Goal: Task Accomplishment & Management: Complete application form

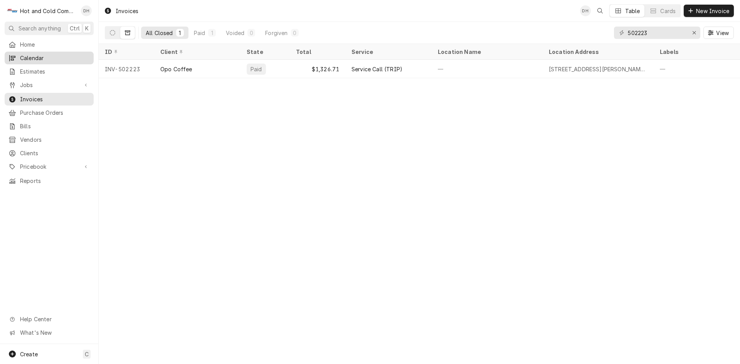
click at [34, 55] on span "Calendar" at bounding box center [55, 58] width 70 height 8
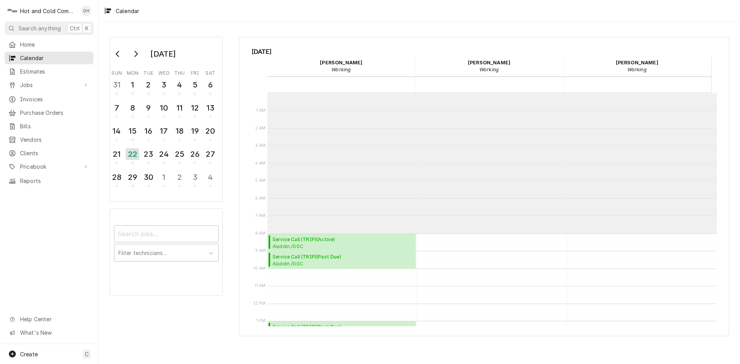
scroll to position [141, 0]
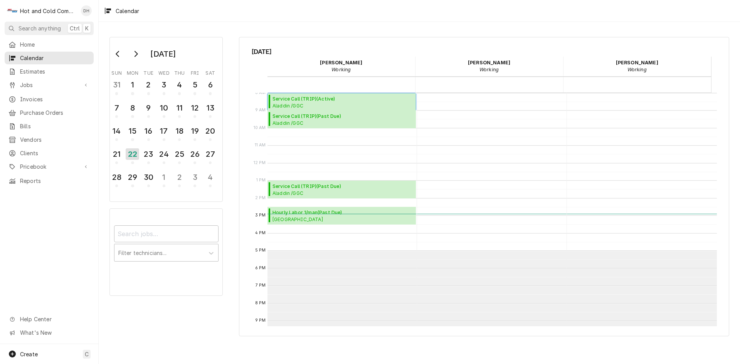
click at [382, 101] on span "Service Call (TRIP) ( Active )" at bounding box center [343, 99] width 141 height 7
click at [29, 350] on div "Create" at bounding box center [23, 354] width 30 height 9
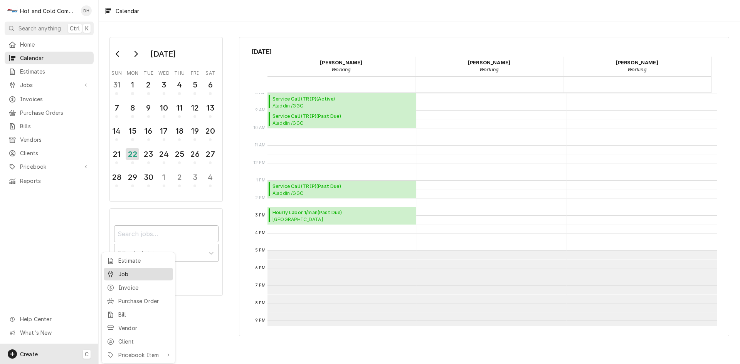
click at [132, 274] on div "Job" at bounding box center [144, 274] width 52 height 8
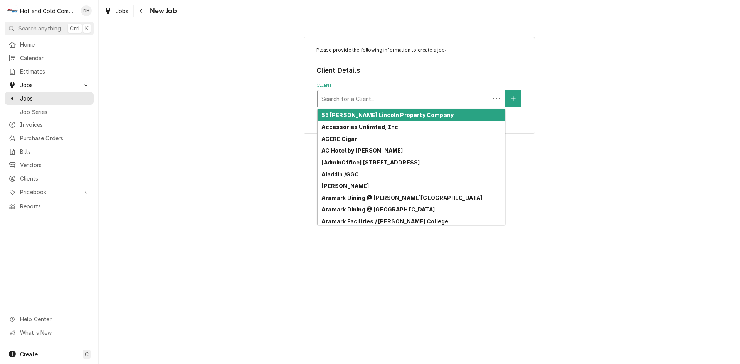
click at [412, 104] on div "Client" at bounding box center [403, 99] width 164 height 14
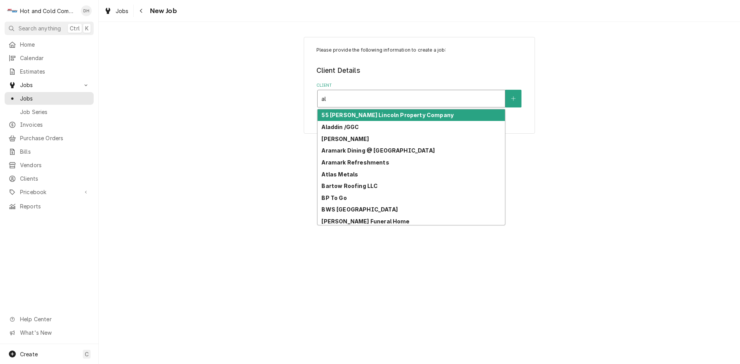
type input "a"
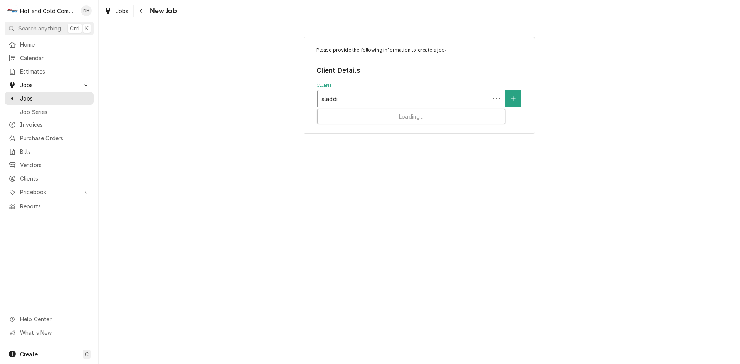
type input "aladdin"
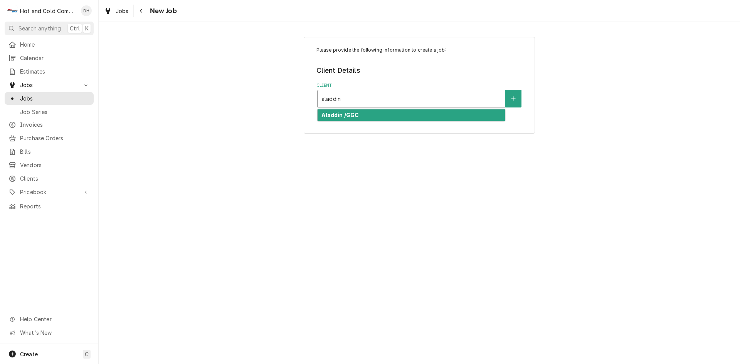
click at [348, 114] on strong "Aladdin /GGC" at bounding box center [339, 115] width 37 height 7
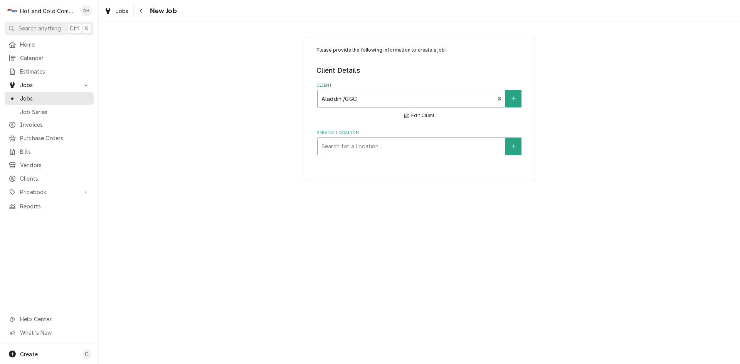
click at [476, 147] on div "Service Location" at bounding box center [411, 147] width 180 height 14
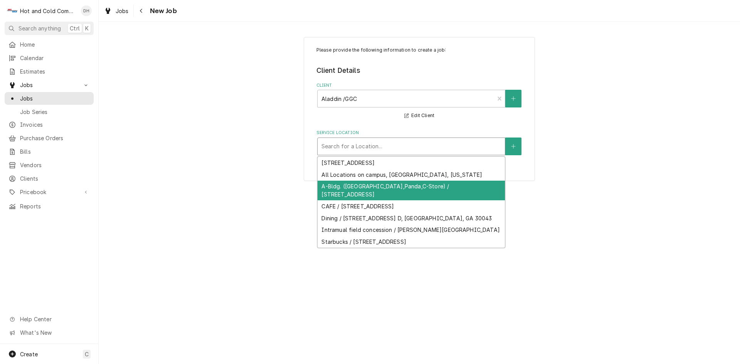
drag, startPoint x: 351, startPoint y: 187, endPoint x: 363, endPoint y: 191, distance: 12.6
click at [352, 187] on div "A-Bldg. ([GEOGRAPHIC_DATA],Panda,C-Store) / [STREET_ADDRESS]" at bounding box center [411, 191] width 187 height 20
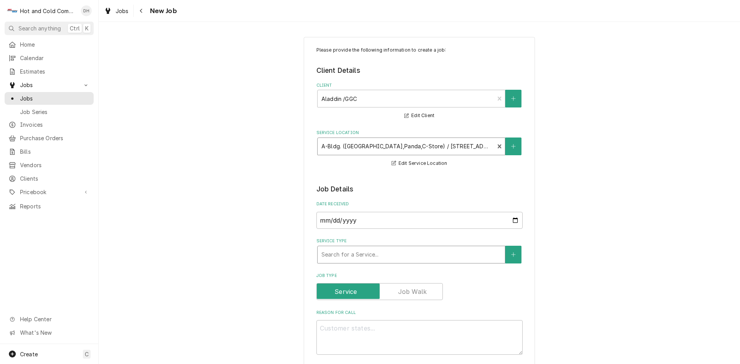
drag, startPoint x: 350, startPoint y: 247, endPoint x: 357, endPoint y: 251, distance: 7.8
click at [353, 248] on div "Service Type" at bounding box center [411, 255] width 180 height 14
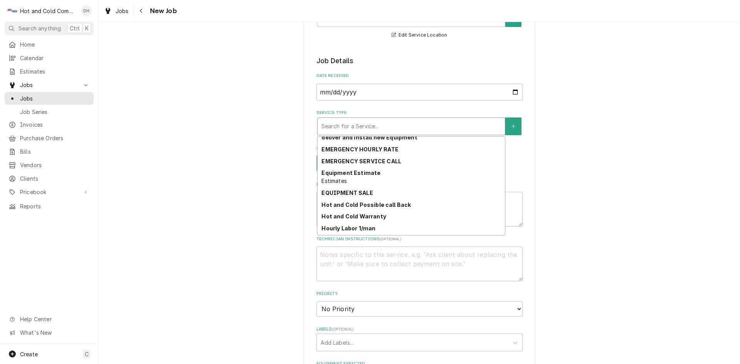
scroll to position [57, 0]
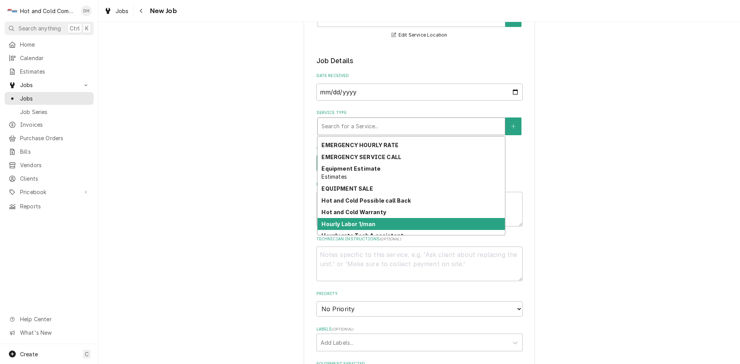
click at [397, 224] on div "Hourly Labor 1/man" at bounding box center [411, 224] width 187 height 12
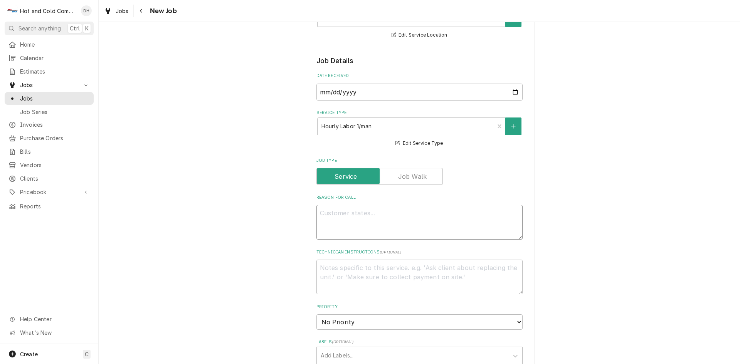
click at [345, 208] on textarea "Reason For Call" at bounding box center [419, 222] width 206 height 35
type textarea "x"
type textarea "O"
type textarea "x"
type textarea "Op"
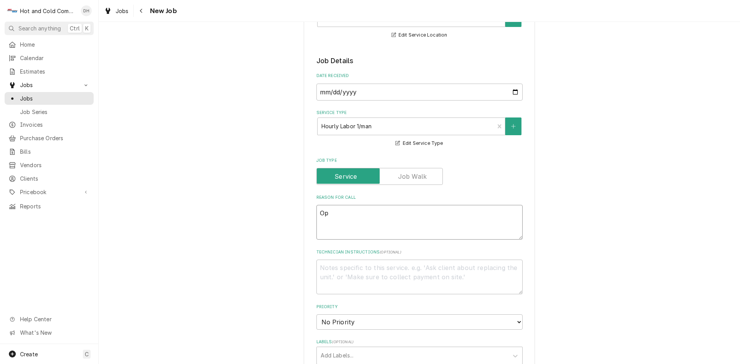
type textarea "x"
type textarea "Ope"
type textarea "x"
type textarea "Open"
type textarea "x"
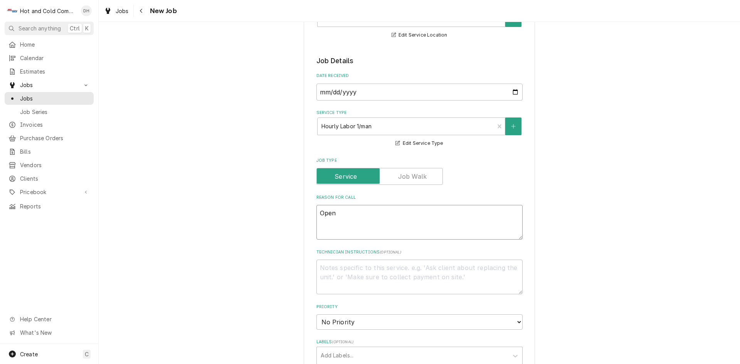
type textarea "Open"
type textarea "x"
type textarea "Open a"
type textarea "x"
type textarea "Open ai"
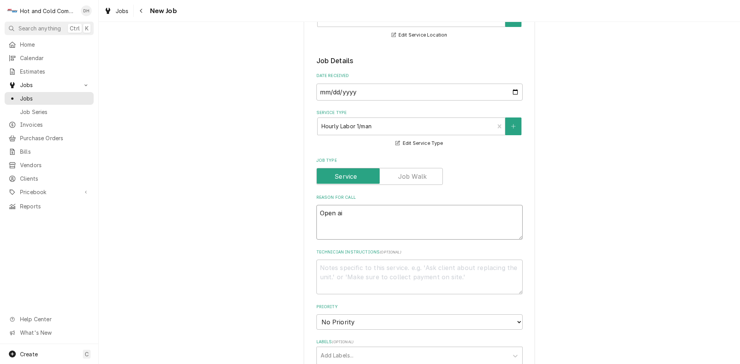
type textarea "x"
type textarea "Open air"
type textarea "x"
type textarea "Open air"
type textarea "x"
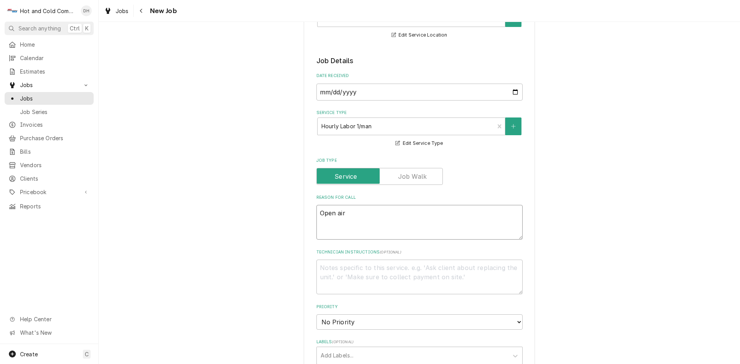
type textarea "Open air c"
type textarea "x"
type textarea "Open air co"
type textarea "x"
type textarea "Open air coo"
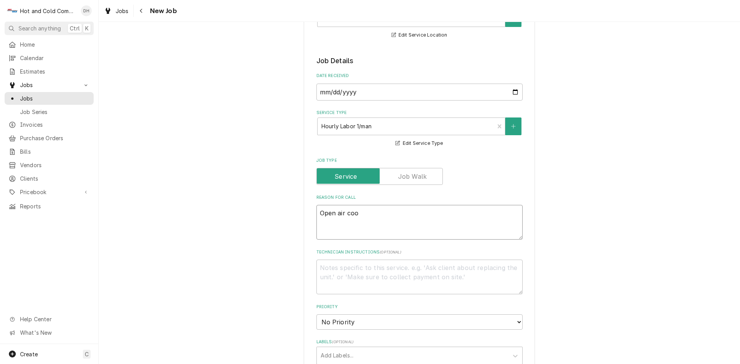
type textarea "x"
type textarea "Open air cool"
type textarea "x"
type textarea "Open air coole"
type textarea "x"
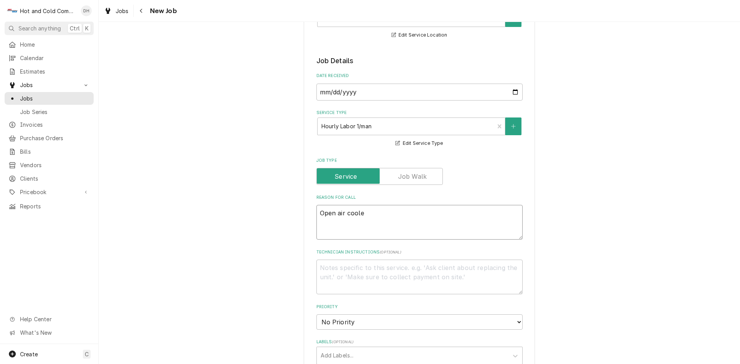
type textarea "Open air cooler"
type textarea "x"
type textarea "Open air cooler"
type textarea "x"
type textarea "Open air cooler l"
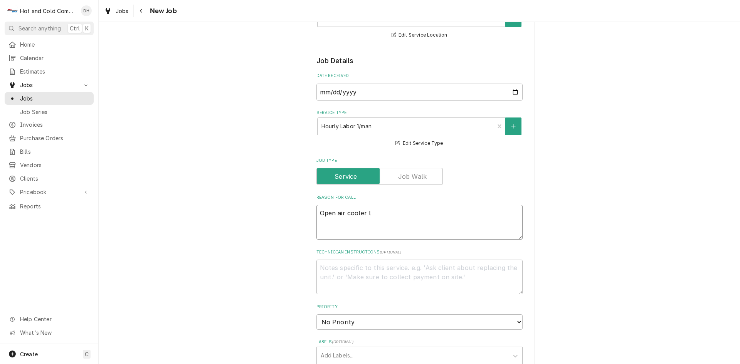
type textarea "x"
type textarea "Open air cooler le"
type textarea "x"
type textarea "Open air cooler lea"
type textarea "x"
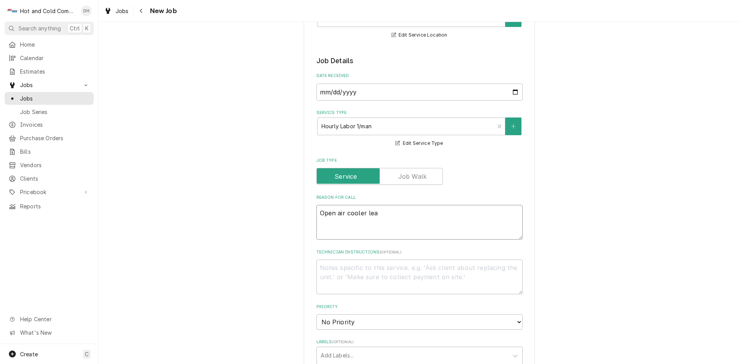
type textarea "Open air cooler leak"
type textarea "x"
type textarea "Open air cooler leaki"
type textarea "x"
type textarea "Open air cooler leakin"
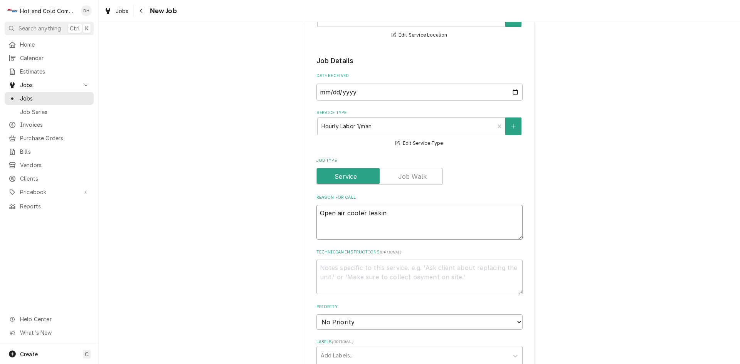
type textarea "x"
type textarea "Open air cooler leaking"
type textarea "x"
type textarea "Open air cooler leaking"
type textarea "x"
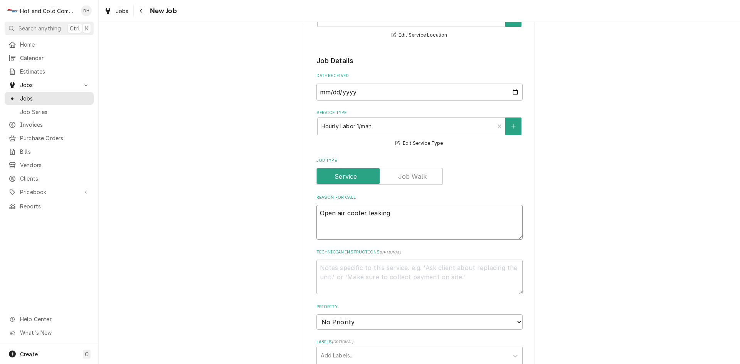
type textarea "Open air cooler leaking w"
type textarea "x"
type textarea "Open air cooler leaking wa"
type textarea "x"
type textarea "Open air cooler leaking wat"
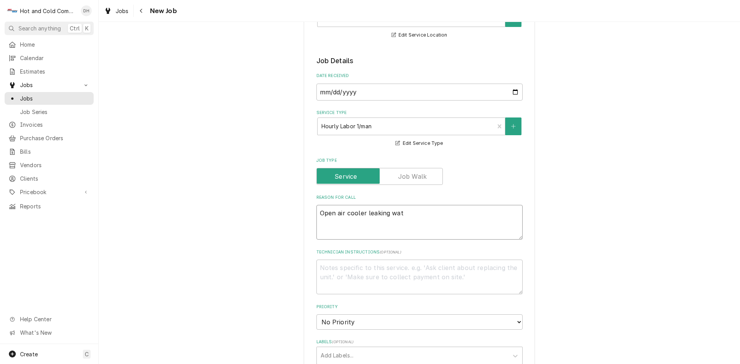
type textarea "x"
type textarea "Open air cooler leaking wate"
type textarea "x"
type textarea "Open air cooler leaking water"
type textarea "x"
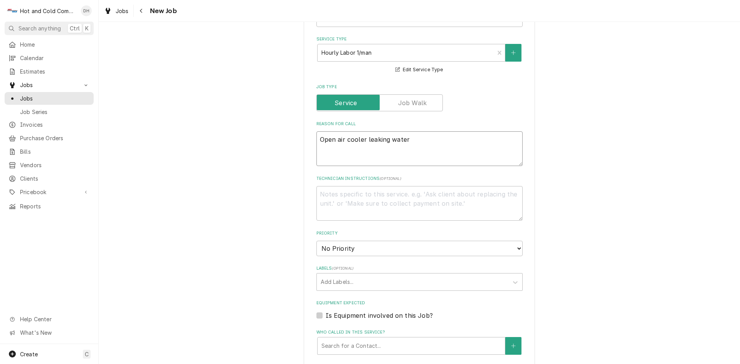
scroll to position [385, 0]
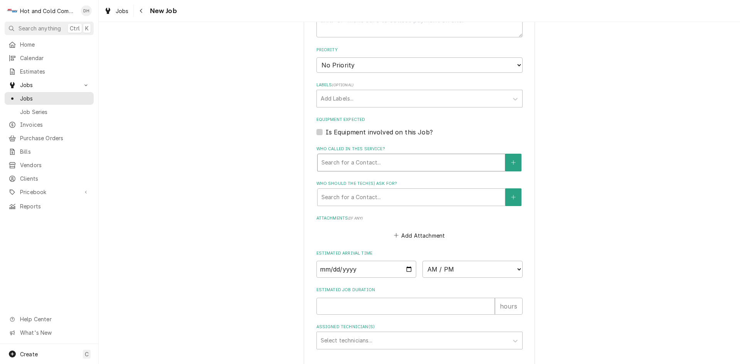
type textarea "Open air cooler leaking water"
click at [407, 160] on div "Who called in this service?" at bounding box center [411, 163] width 180 height 14
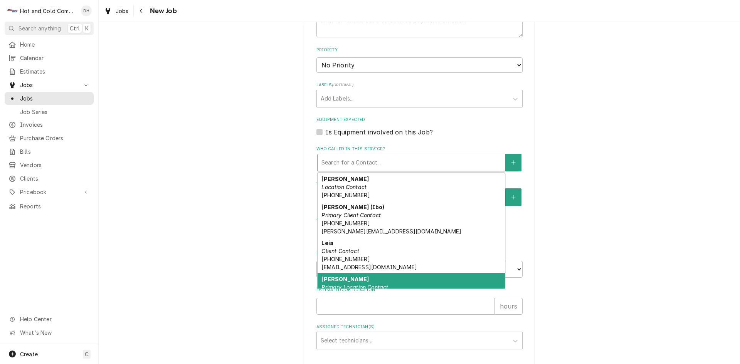
drag, startPoint x: 335, startPoint y: 278, endPoint x: 347, endPoint y: 271, distance: 14.0
click at [335, 278] on strong "Marisol" at bounding box center [344, 279] width 47 height 7
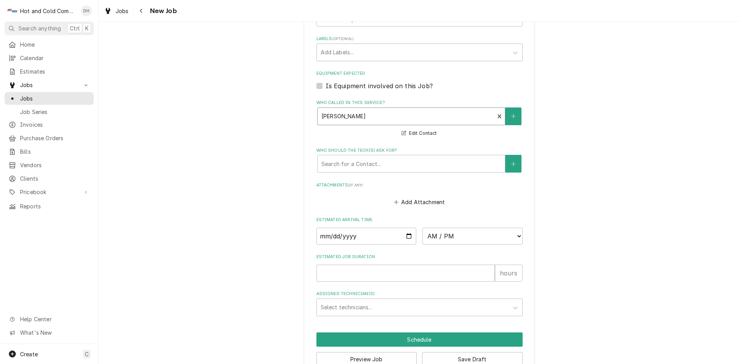
scroll to position [451, 0]
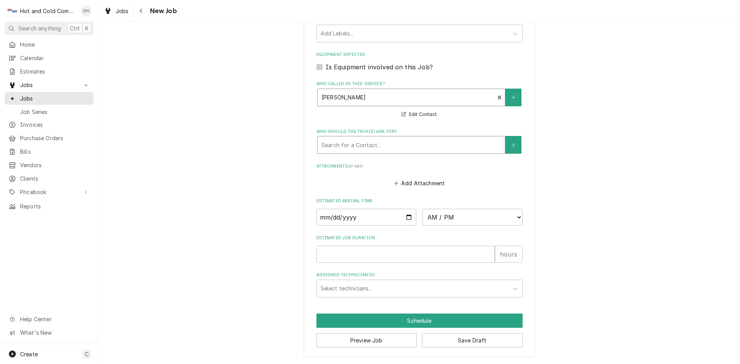
click at [373, 148] on div "Who should the tech(s) ask for?" at bounding box center [411, 145] width 180 height 14
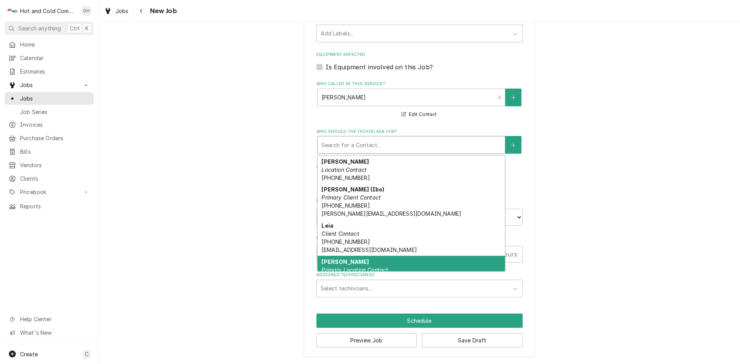
click at [340, 260] on div "Marisol Primary Location Contact (716) 812-8842" at bounding box center [411, 270] width 187 height 28
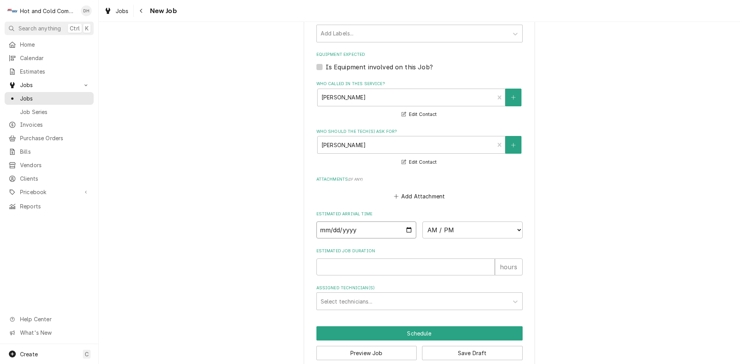
click at [403, 228] on input "Date" at bounding box center [366, 230] width 100 height 17
type textarea "x"
type input "2025-09-22"
type textarea "x"
click at [515, 226] on select "AM / PM 6:00 AM 6:15 AM 6:30 AM 6:45 AM 7:00 AM 7:15 AM 7:30 AM 7:45 AM 8:00 AM…" at bounding box center [472, 230] width 100 height 17
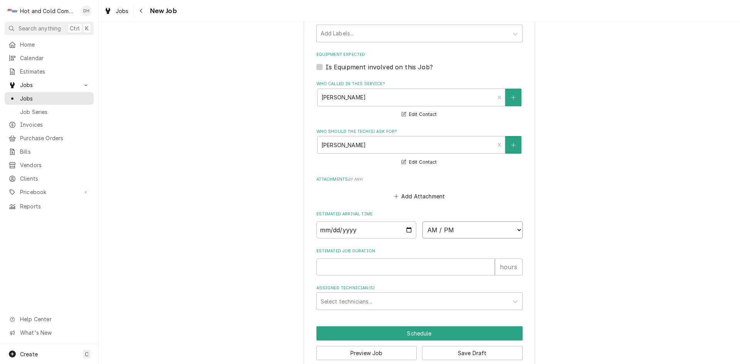
select select "15:15:00"
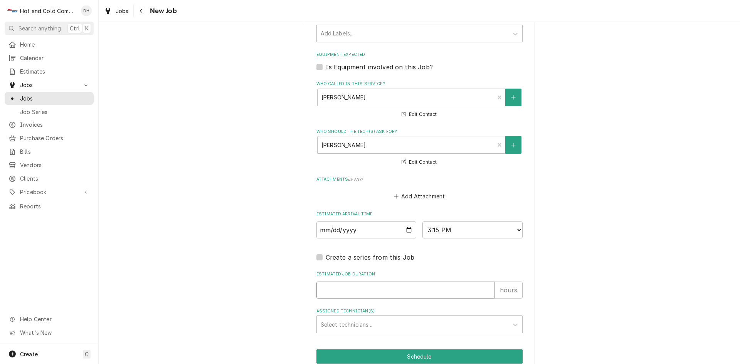
click at [367, 288] on input "Estimated Job Duration" at bounding box center [405, 290] width 178 height 17
type textarea "x"
type input "1"
type textarea "x"
type input "1"
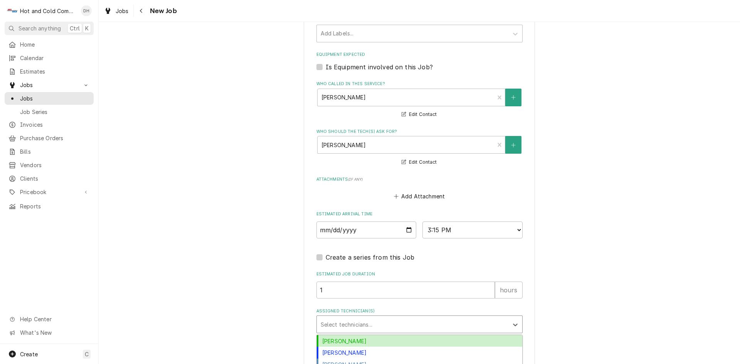
click at [381, 322] on div "Assigned Technician(s)" at bounding box center [413, 325] width 184 height 14
click at [328, 338] on div "[PERSON_NAME]" at bounding box center [419, 341] width 205 height 12
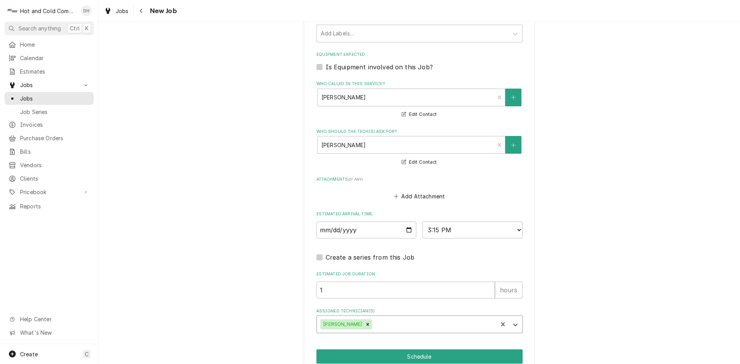
scroll to position [486, 0]
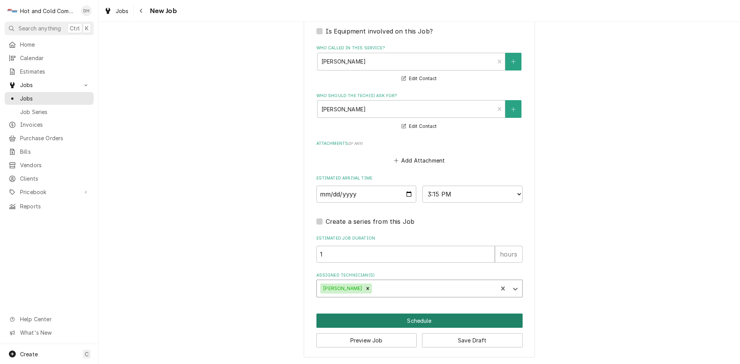
click at [419, 320] on button "Schedule" at bounding box center [419, 321] width 206 height 14
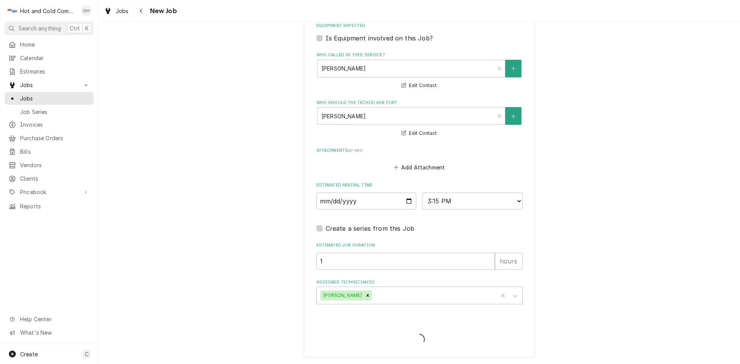
scroll to position [479, 0]
type textarea "x"
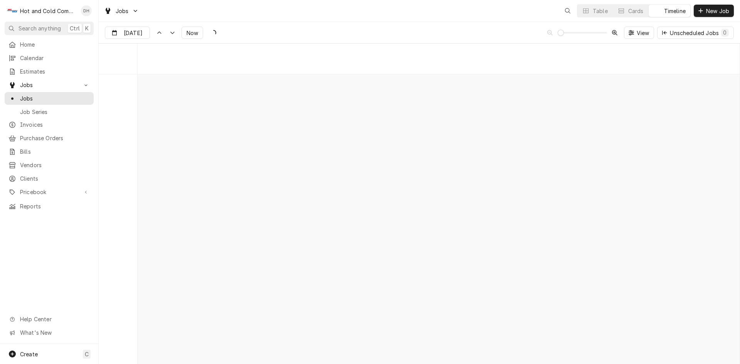
scroll to position [6031, 0]
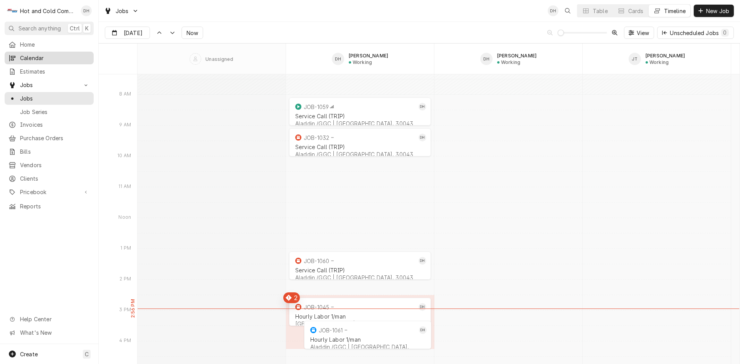
click at [45, 54] on span "Calendar" at bounding box center [55, 58] width 70 height 8
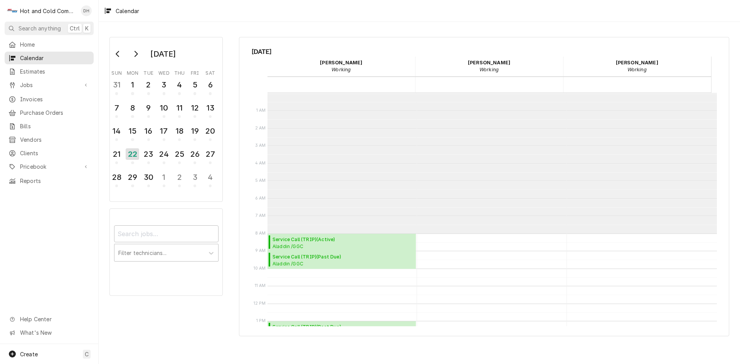
scroll to position [141, 0]
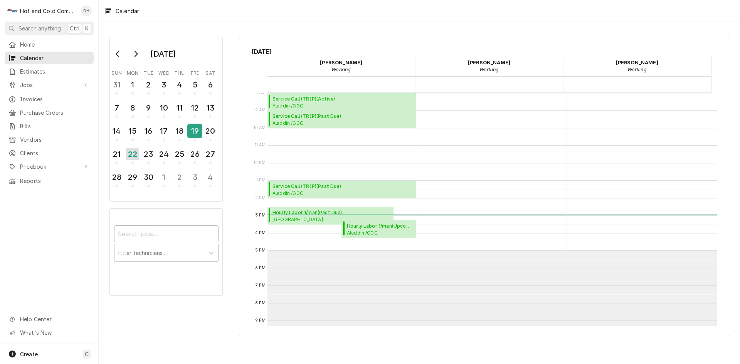
click at [194, 135] on div "19" at bounding box center [194, 130] width 13 height 13
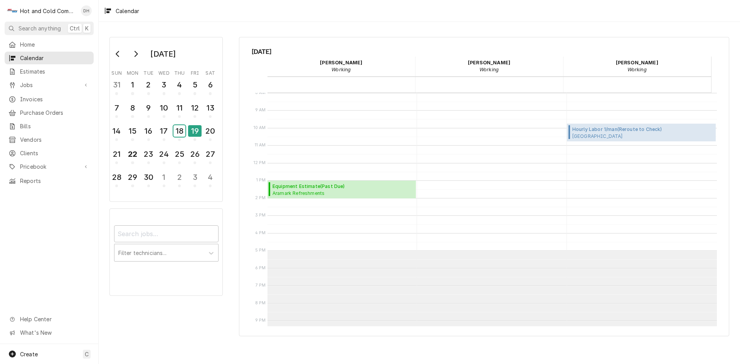
click at [183, 135] on div "18" at bounding box center [179, 131] width 12 height 12
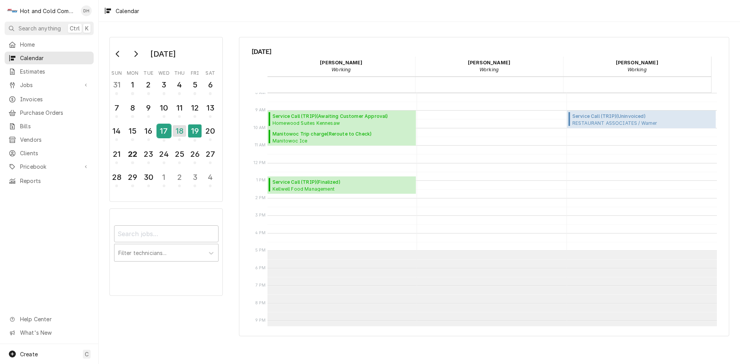
click at [165, 136] on div "17" at bounding box center [163, 130] width 13 height 13
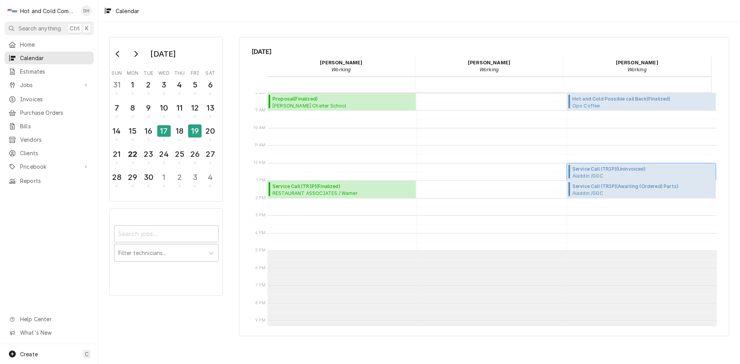
click at [585, 170] on span "Service Call (TRIP) ( Uninvoiced )" at bounding box center [608, 169] width 73 height 7
click at [587, 188] on span "Service Call (TRIP) ( Awaiting (Ordered) Parts )" at bounding box center [642, 186] width 141 height 7
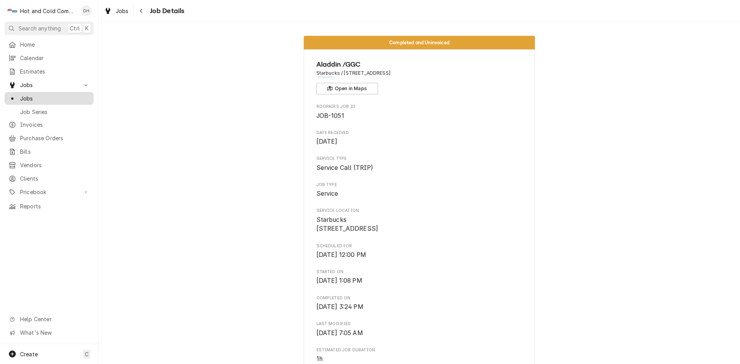
click at [34, 94] on span "Jobs" at bounding box center [55, 98] width 70 height 8
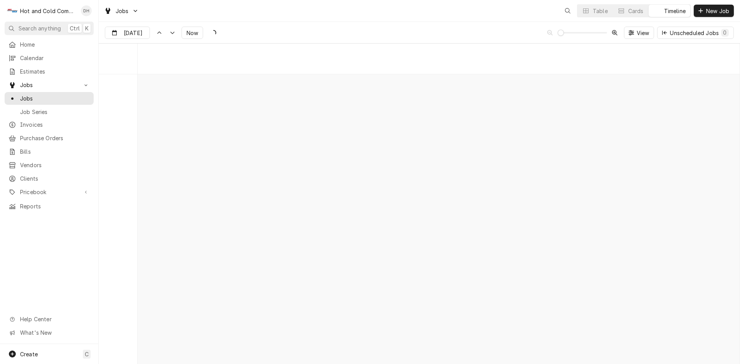
scroll to position [6031, 0]
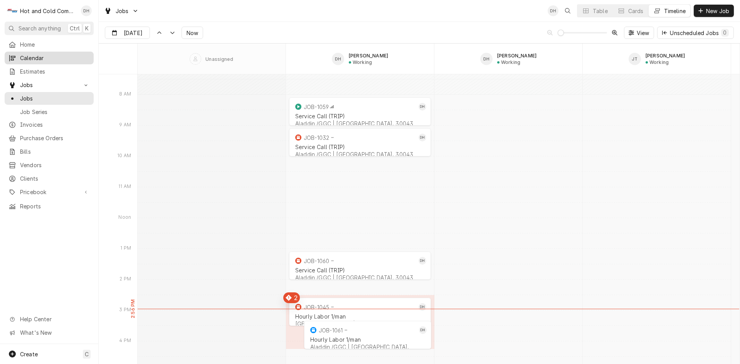
click at [38, 58] on span "Calendar" at bounding box center [55, 58] width 70 height 8
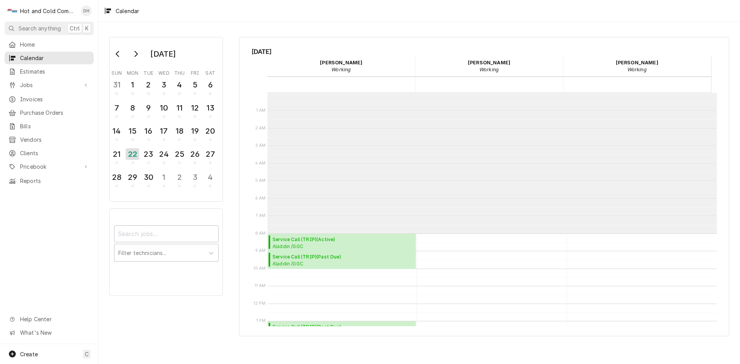
scroll to position [141, 0]
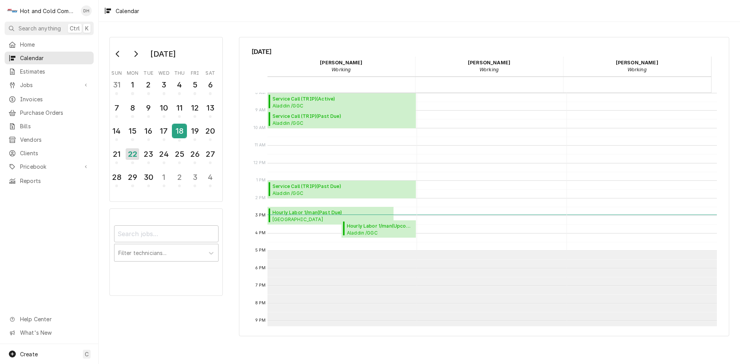
click at [182, 134] on div "18" at bounding box center [179, 130] width 13 height 13
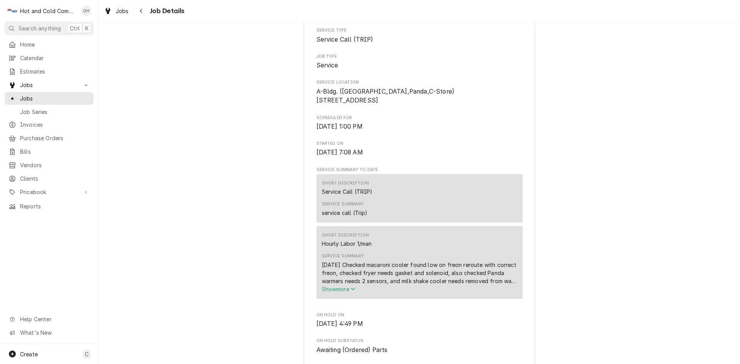
scroll to position [257, 0]
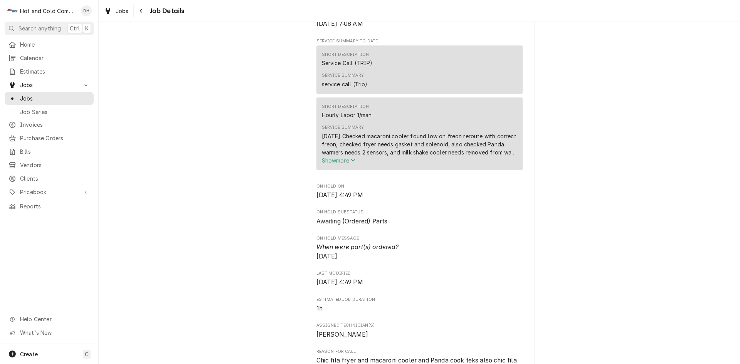
click at [337, 164] on span "Show more" at bounding box center [339, 160] width 34 height 7
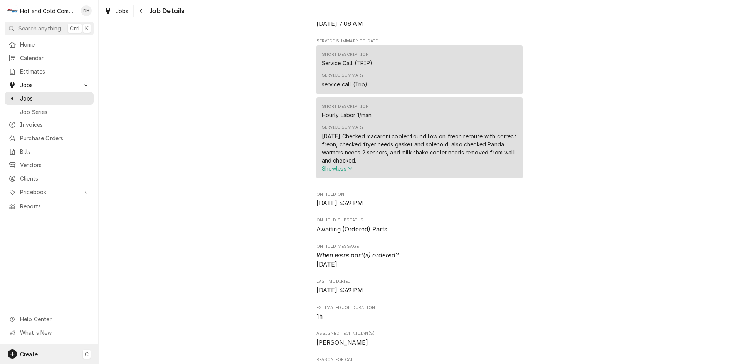
click at [42, 353] on div "Create C" at bounding box center [49, 354] width 98 height 20
click at [130, 276] on div "Job" at bounding box center [144, 274] width 52 height 8
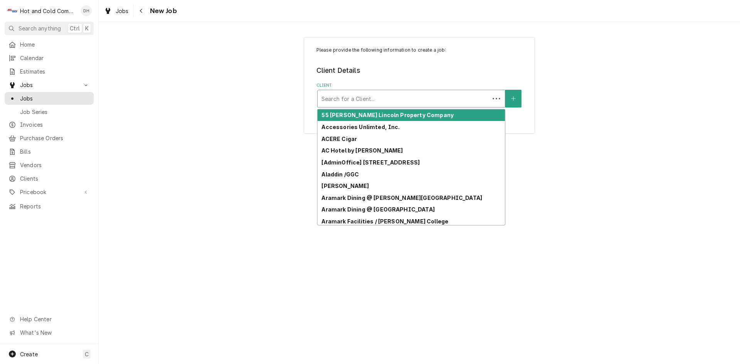
click at [434, 94] on div "Client" at bounding box center [403, 99] width 164 height 14
click at [515, 93] on button "Client" at bounding box center [513, 99] width 16 height 18
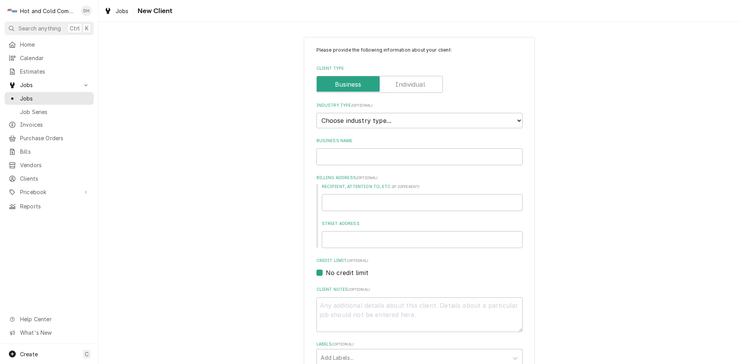
click at [421, 84] on label "Client Type" at bounding box center [379, 84] width 126 height 17
click at [421, 84] on input "Client Type" at bounding box center [379, 84] width 119 height 17
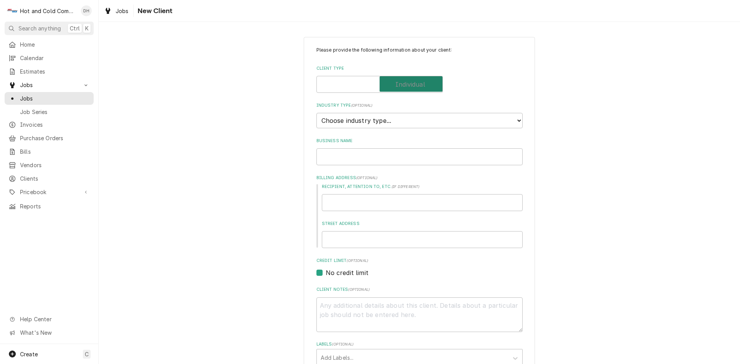
checkbox input "true"
type textarea "x"
click at [428, 118] on select "Choose industry type... Residential Commercial Industrial Government" at bounding box center [419, 120] width 206 height 15
select select "2"
click at [316, 113] on select "Choose industry type... Residential Commercial Industrial Government" at bounding box center [419, 120] width 206 height 15
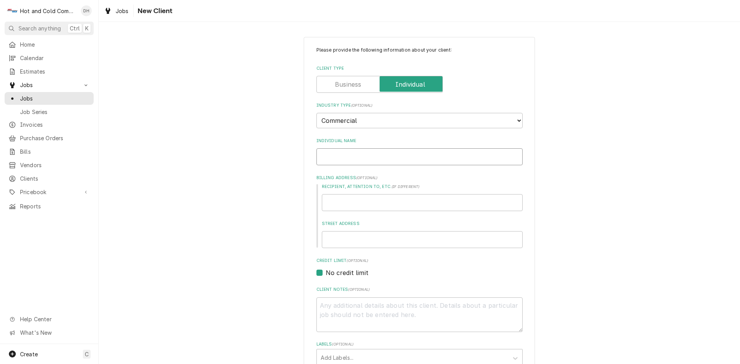
click at [382, 159] on input "Individual Name" at bounding box center [419, 156] width 206 height 17
type textarea "x"
type input "J"
type textarea "x"
type input "Jo"
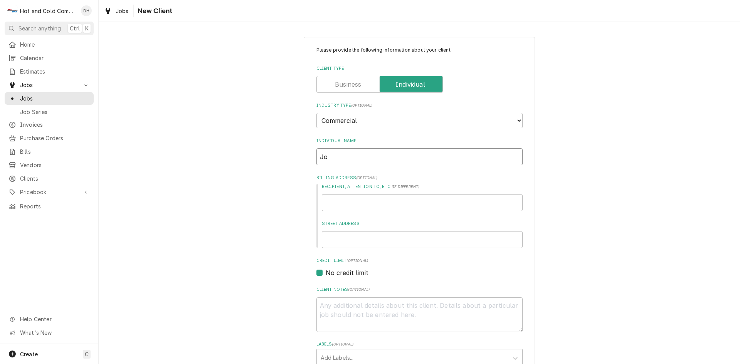
type textarea "x"
type input "Joj"
type textarea "x"
type input "Jojn"
type textarea "x"
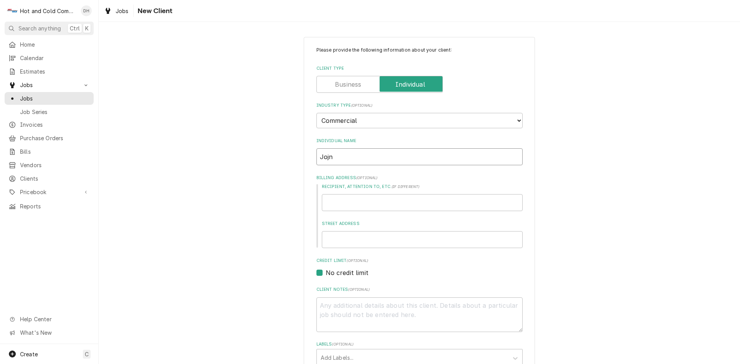
type input "Jojn"
type textarea "x"
type input "Jojn L"
type textarea "x"
type input "Jojn Le"
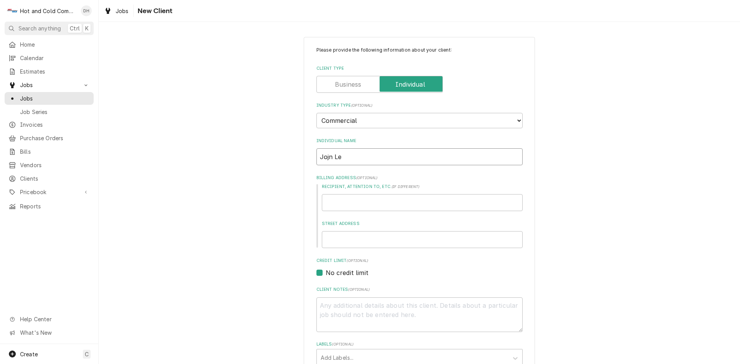
type textarea "x"
type input "Jojn Lew"
type textarea "x"
type input "Jojn Lewi"
type textarea "x"
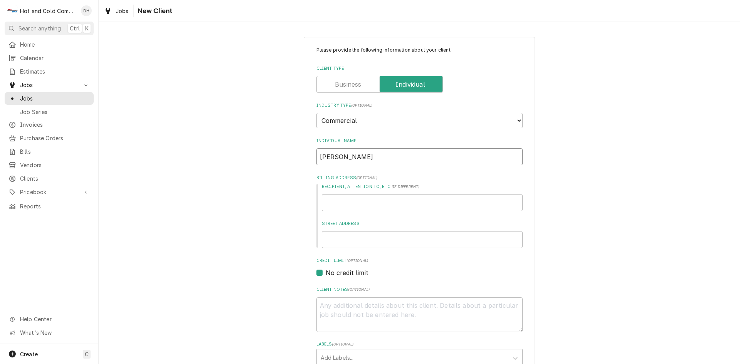
type input "Jojn Lewis"
click at [328, 156] on input "Jojn Lewis" at bounding box center [419, 156] width 206 height 17
type textarea "x"
type input "Joj Lewis"
type textarea "x"
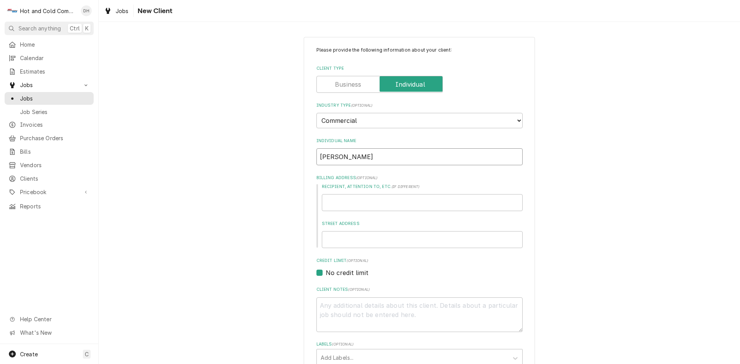
type input "Jo Lewis"
type textarea "x"
type input "J Lewis"
type textarea "x"
type input "Jo Lewis"
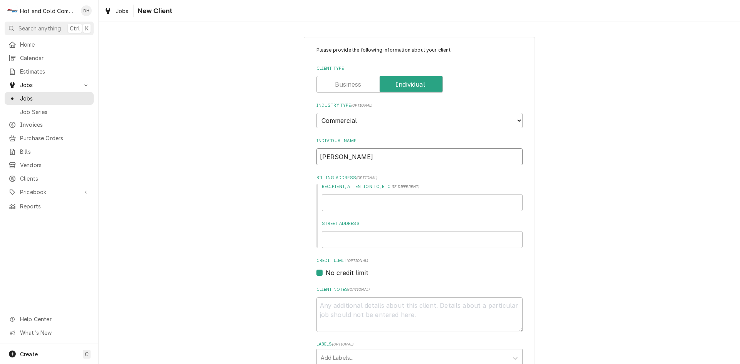
type textarea "x"
type input "Joh Lewis"
type textarea "x"
type input "John Lewis"
type textarea "x"
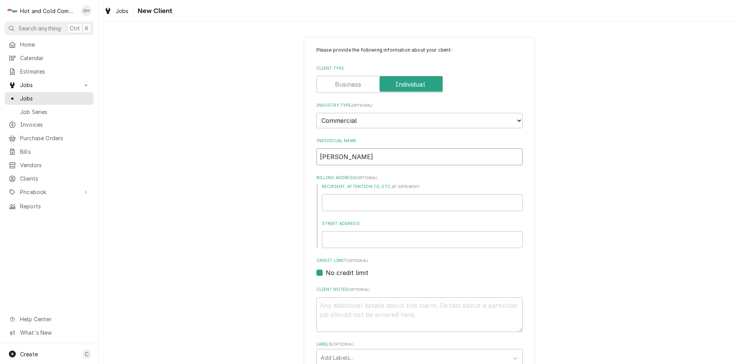
type input "John Lewis"
click at [395, 199] on input "Recipient, Attention To, etc. ( if different )" at bounding box center [422, 202] width 201 height 17
type textarea "x"
type input "J"
type textarea "x"
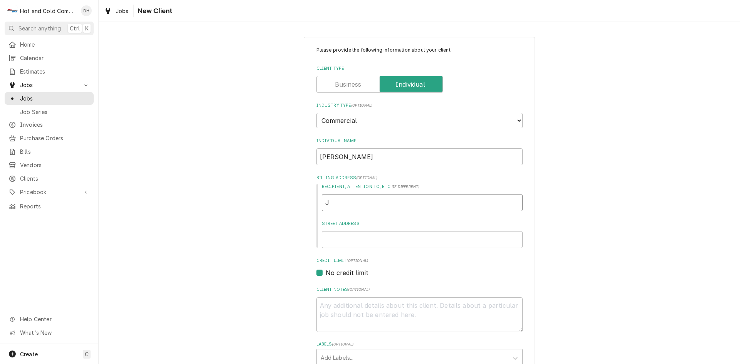
type input "Jo"
type textarea "x"
type input "Joh"
type textarea "x"
type input "John"
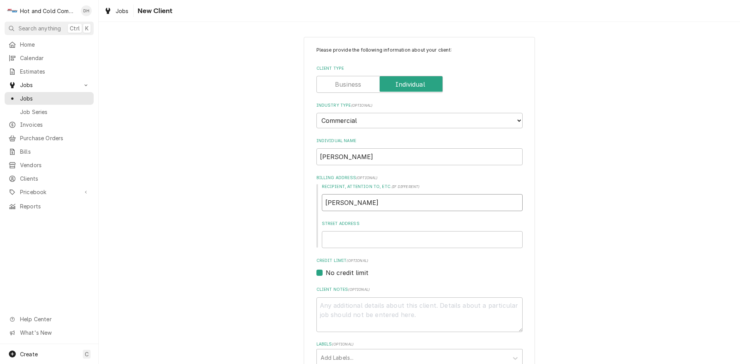
type textarea "x"
type input "John"
type textarea "x"
type input "1"
type textarea "x"
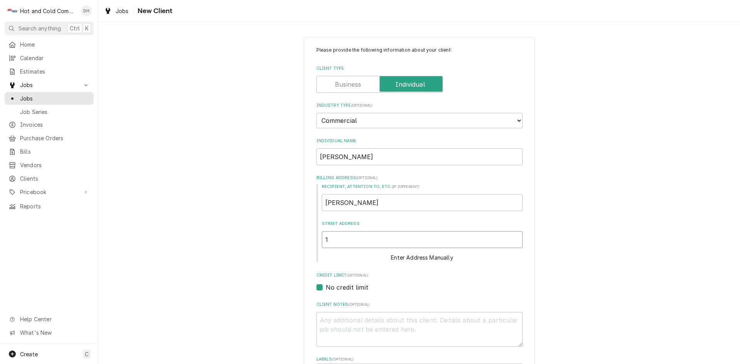
type input "16"
type textarea "x"
type input "162"
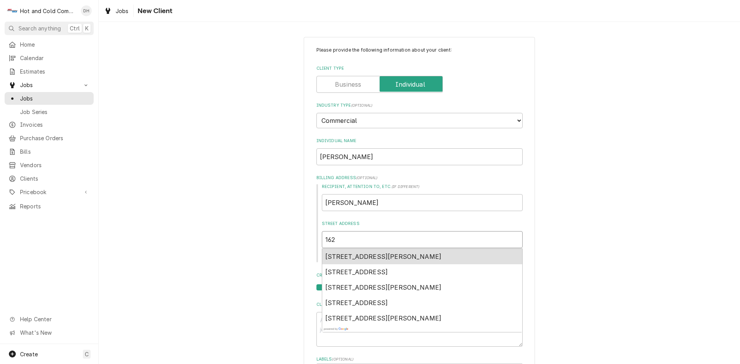
type textarea "x"
type input "1626"
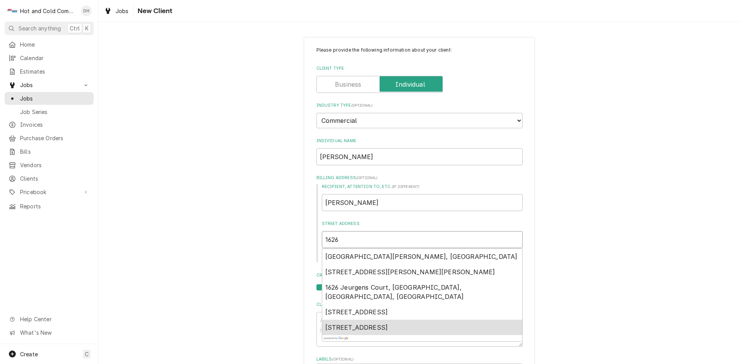
click at [385, 324] on span "1626 Copperleaf Court, Kennesaw, GA, USA" at bounding box center [356, 328] width 63 height 8
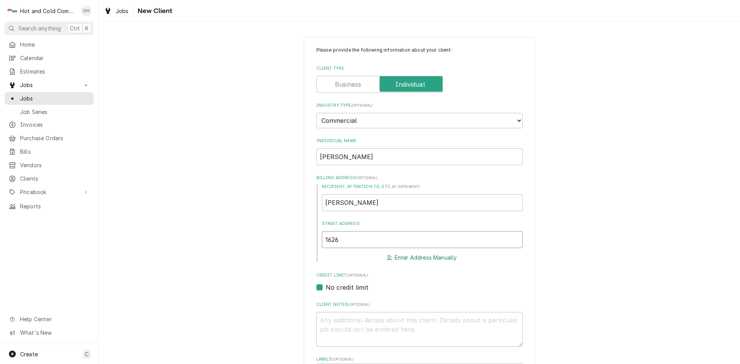
type textarea "x"
type input "1626 Copperleaf Ct"
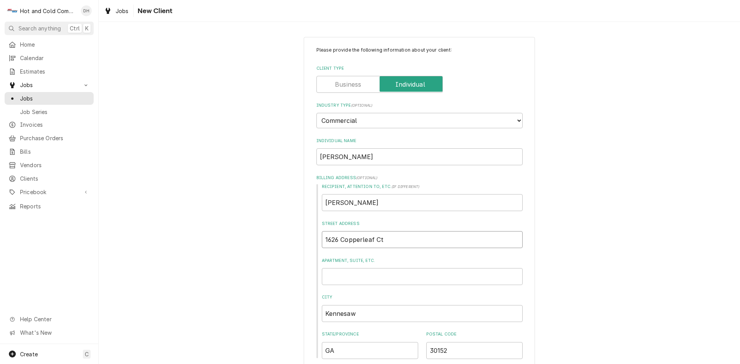
type textarea "x"
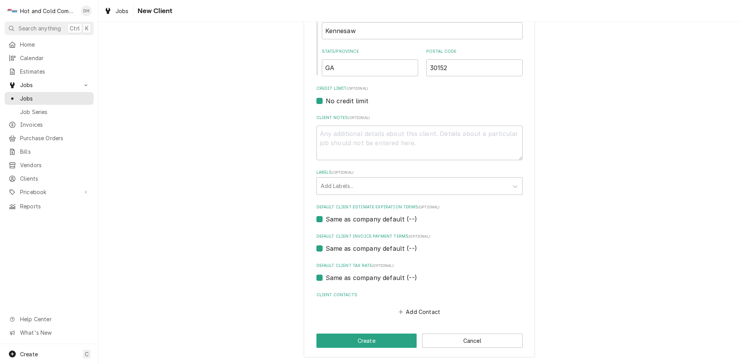
scroll to position [283, 0]
type input "1626 Copperleaf Ct"
click at [363, 340] on button "Create" at bounding box center [366, 340] width 101 height 14
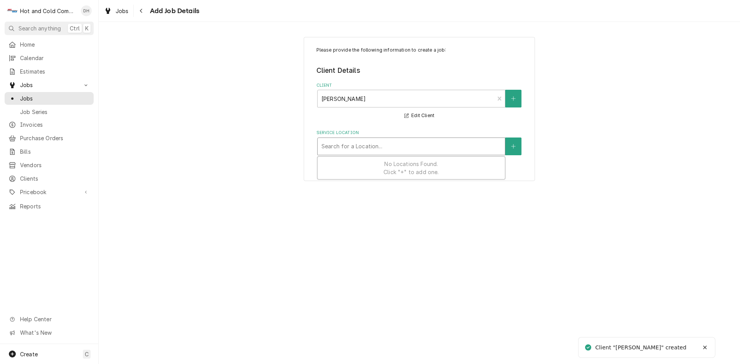
click at [434, 141] on div "Service Location" at bounding box center [411, 147] width 180 height 14
click at [438, 143] on div "Service Location" at bounding box center [411, 147] width 180 height 14
click at [518, 149] on button "Service Location" at bounding box center [513, 147] width 16 height 18
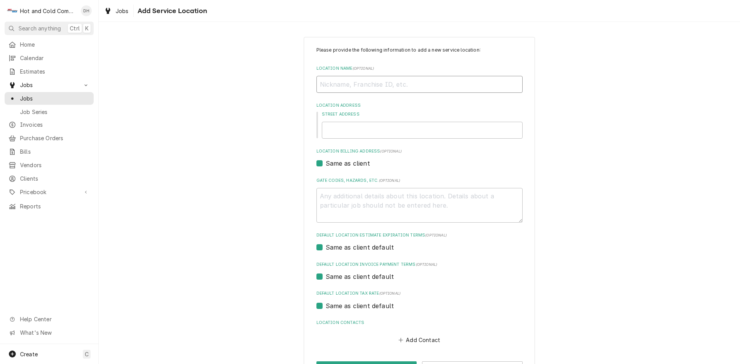
drag, startPoint x: 335, startPoint y: 89, endPoint x: 349, endPoint y: 96, distance: 15.2
click at [341, 92] on input "Location Name ( optional )" at bounding box center [419, 84] width 206 height 17
type textarea "x"
type input "J"
type textarea "x"
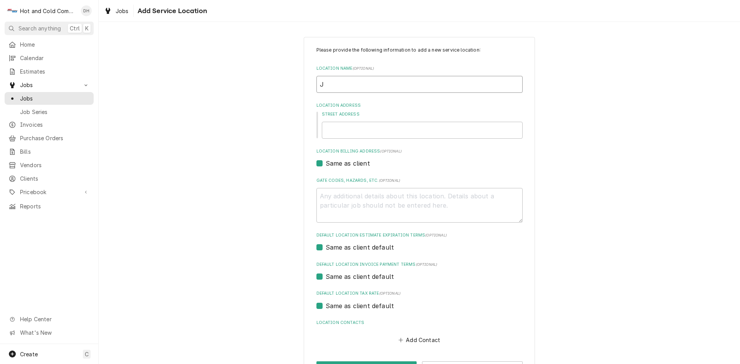
type input "Jo"
type textarea "x"
type input "Joh"
type textarea "x"
type input "John"
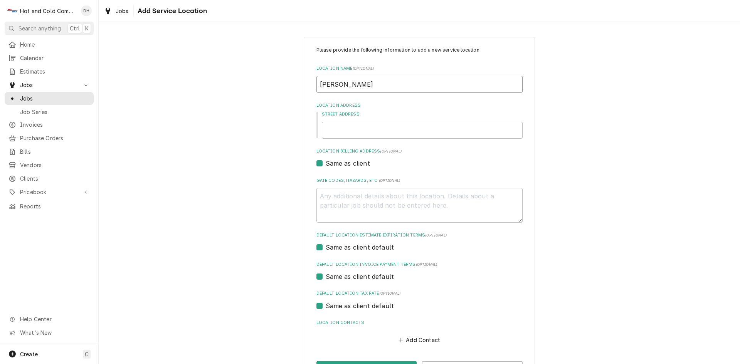
type textarea "x"
type input "John"
type textarea "x"
type input "John L"
type textarea "x"
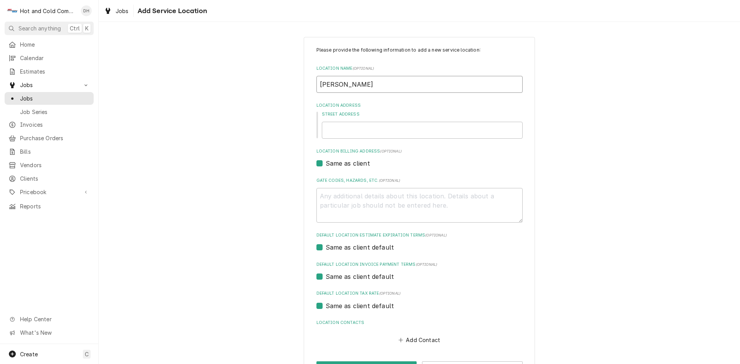
type input "John Le"
type textarea "x"
type input "John Lew"
type textarea "x"
type input "John Lewi"
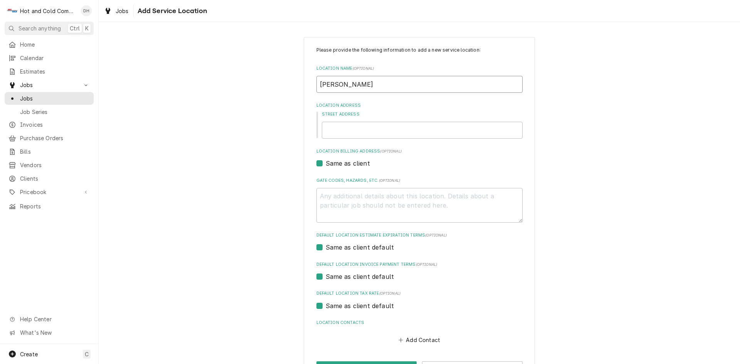
type textarea "x"
type input "John Lewis"
type textarea "x"
type input "John Lewis"
type textarea "x"
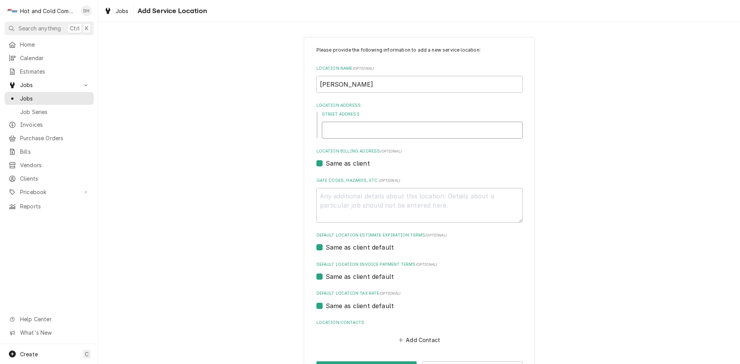
type input "1"
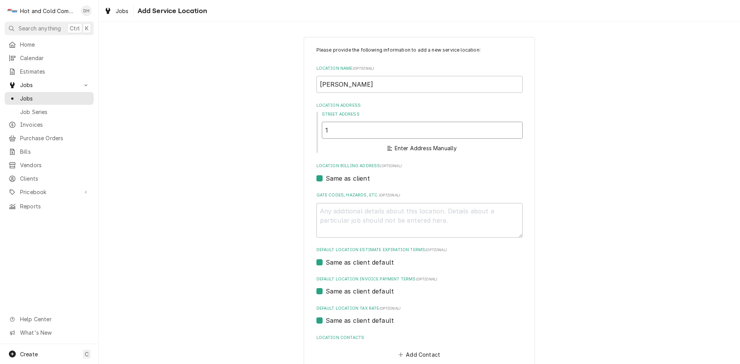
type textarea "x"
type input "16"
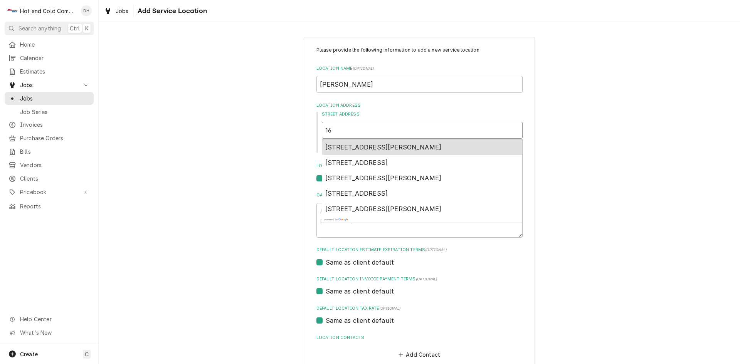
type textarea "x"
type input "162"
type textarea "x"
type input "1626"
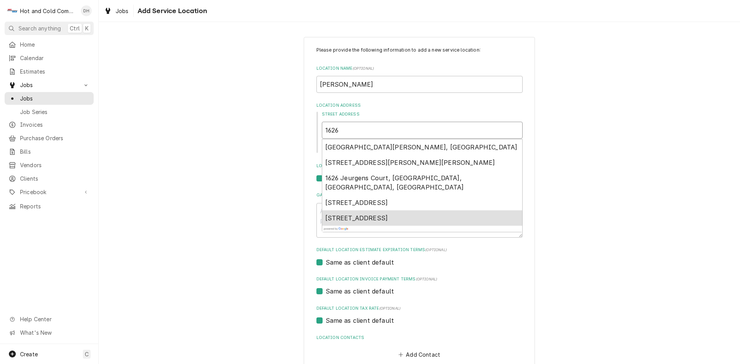
click at [388, 214] on span "1626 Copperleaf Court, Kennesaw, GA, USA" at bounding box center [356, 218] width 63 height 8
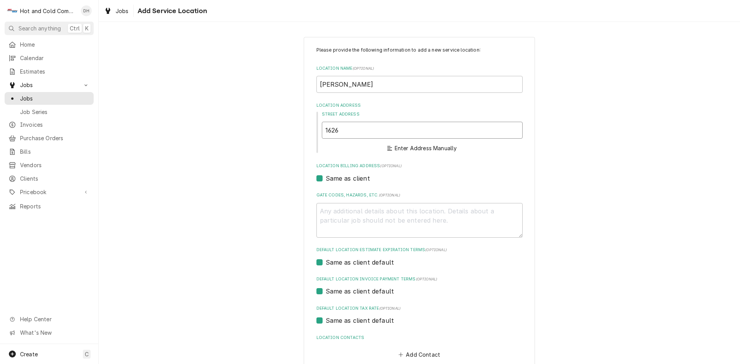
type textarea "x"
type input "1626 Copperleaf Ct"
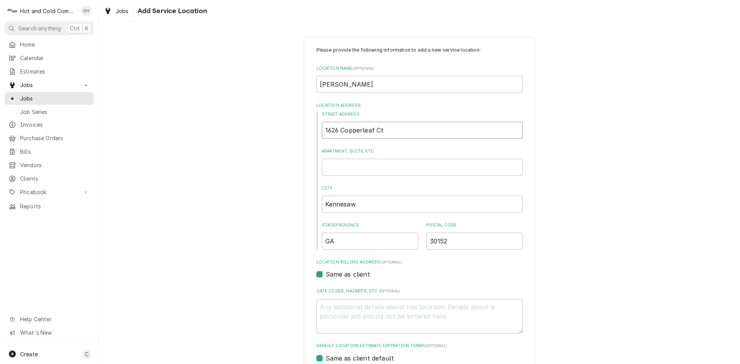
type textarea "x"
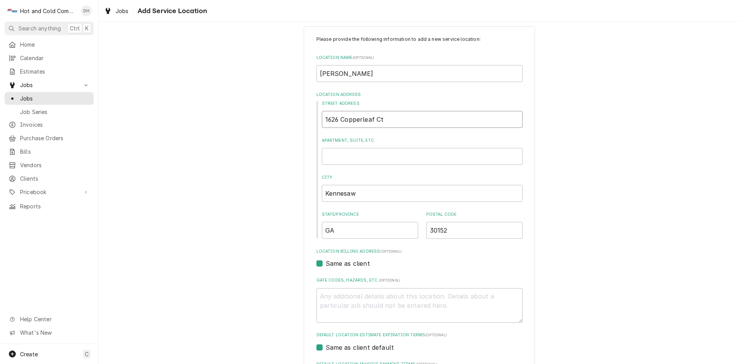
scroll to position [139, 0]
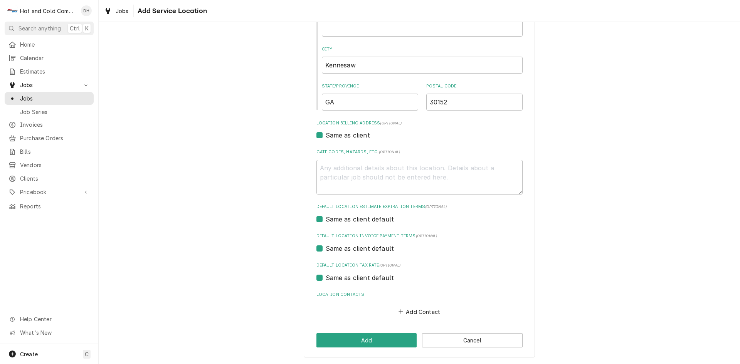
type input "1626 Copperleaf Ct"
click at [362, 338] on button "Add" at bounding box center [366, 340] width 101 height 14
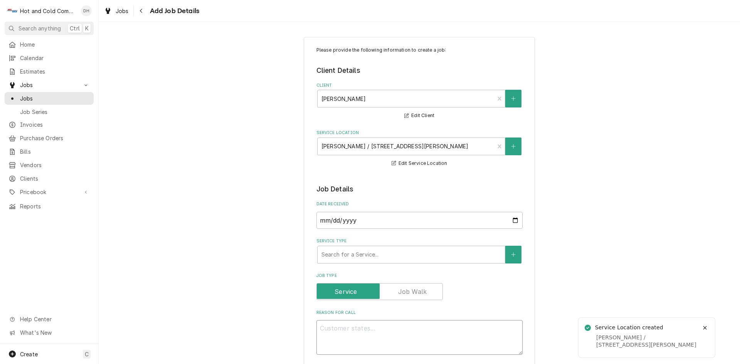
click at [421, 335] on textarea "Reason For Call" at bounding box center [419, 337] width 206 height 35
type textarea "x"
type textarea "I"
type textarea "x"
type textarea "Ic"
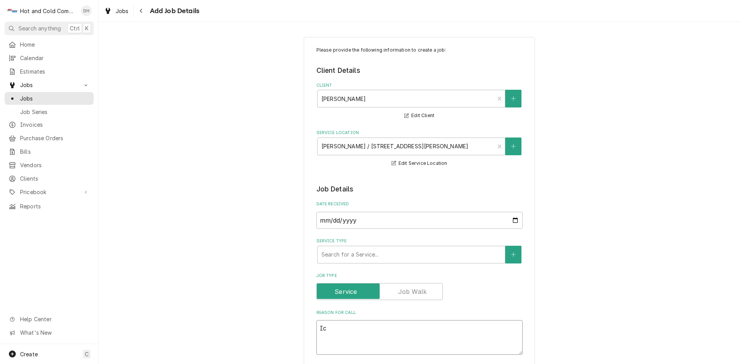
type textarea "x"
type textarea "Ice"
type textarea "x"
type textarea "Ice"
type textarea "x"
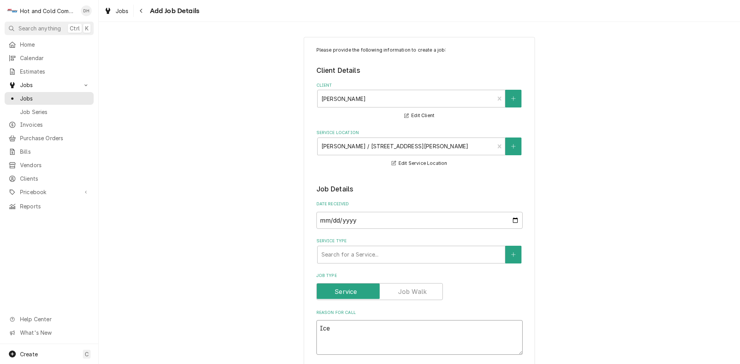
type textarea "Ice m"
type textarea "x"
type textarea "Ice ma"
type textarea "x"
type textarea "Ice mac"
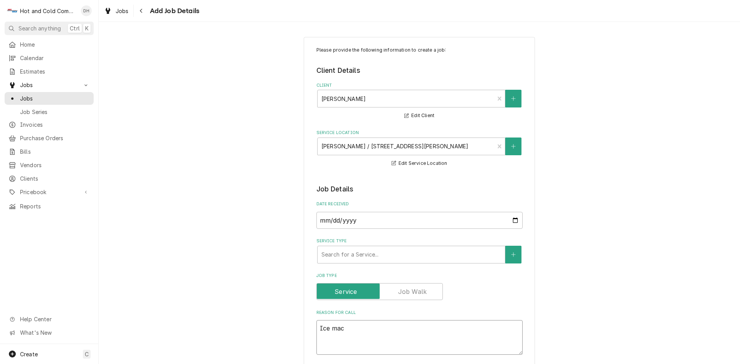
type textarea "x"
type textarea "Ice mach"
type textarea "x"
type textarea "Ice machi"
type textarea "x"
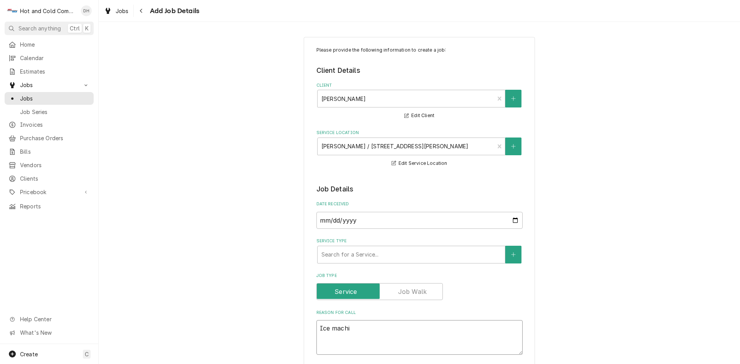
type textarea "Ice machin"
type textarea "x"
type textarea "Ice machine"
type textarea "x"
type textarea "Ice machine"
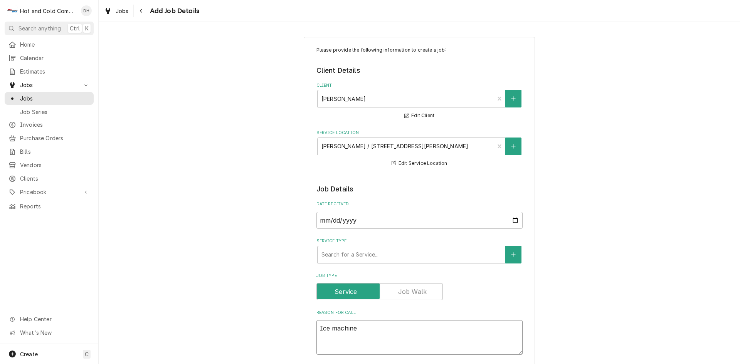
type textarea "x"
type textarea "Ice machine t"
type textarea "x"
type textarea "Ice machine tr"
type textarea "x"
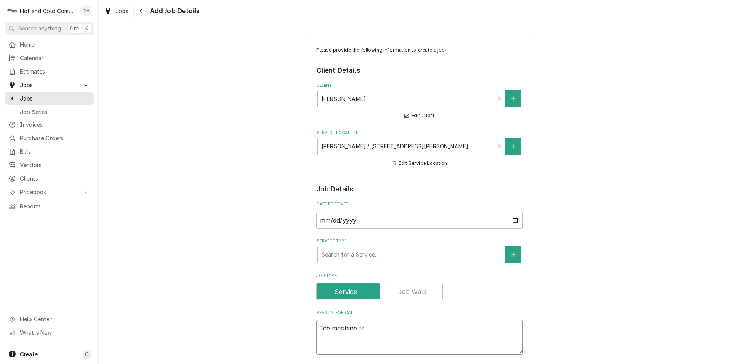
type textarea "Ice machine tri"
type textarea "x"
type textarea "Ice machine trip"
type textarea "x"
type textarea "Ice machine tripp"
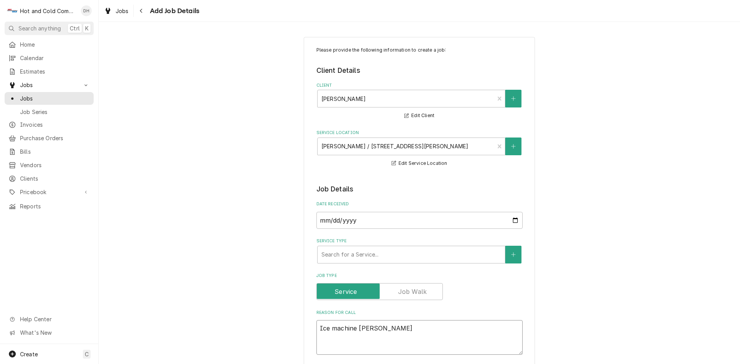
type textarea "x"
type textarea "Ice machine trippi"
type textarea "x"
type textarea "Ice machine trippin"
type textarea "x"
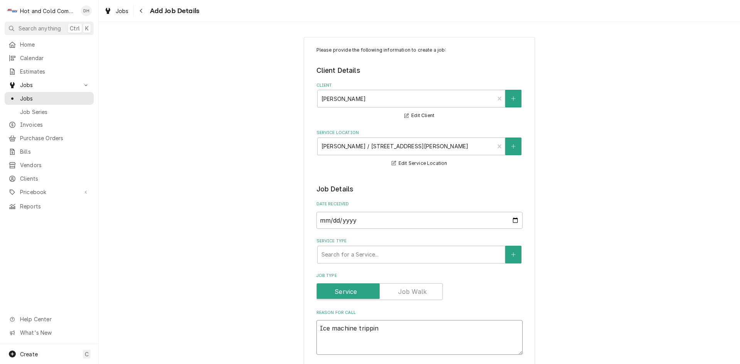
type textarea "Ice machine tripping"
type textarea "x"
type textarea "Ice machine tripping"
type textarea "x"
type textarea "Ice machine tripping b"
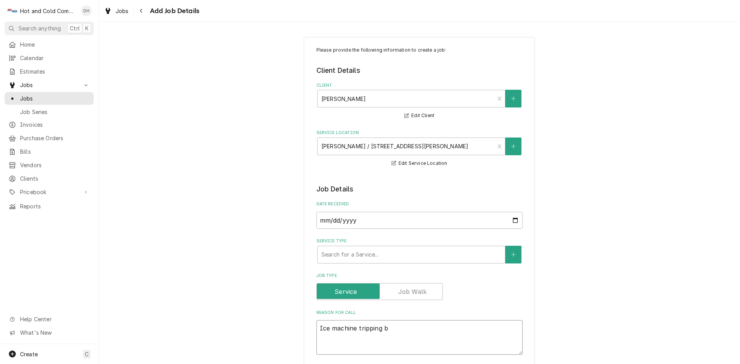
type textarea "x"
type textarea "Ice machine tripping br"
type textarea "x"
type textarea "Ice machine tripping bre"
type textarea "x"
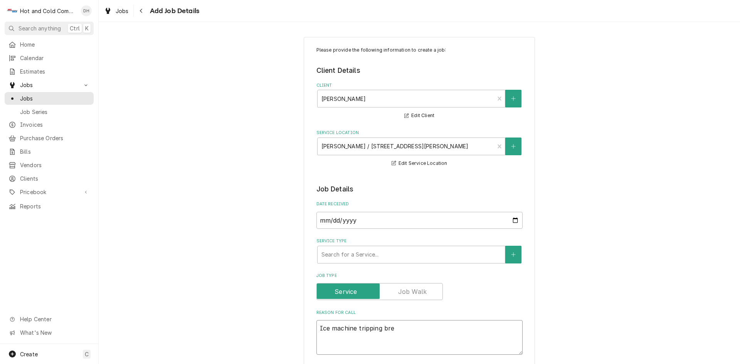
type textarea "Ice machine tripping brea"
type textarea "x"
type textarea "Ice machine tripping break"
type textarea "x"
type textarea "Ice machine tripping breake"
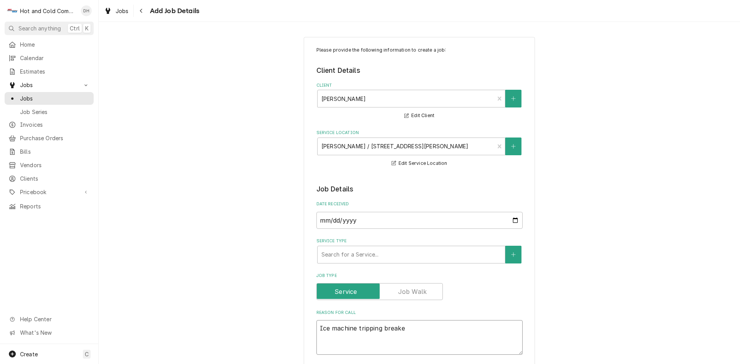
type textarea "x"
type textarea "Ice machine tripping breaker"
type textarea "x"
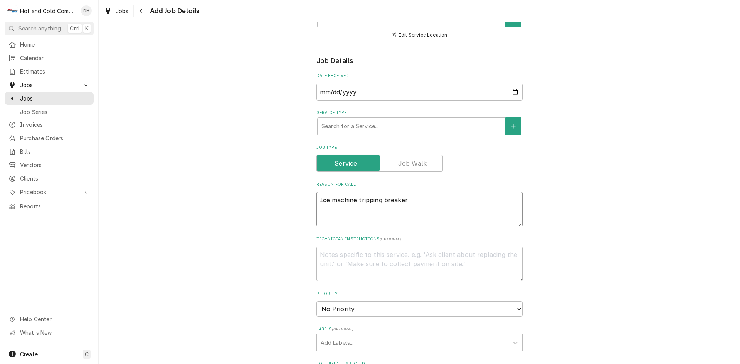
scroll to position [257, 0]
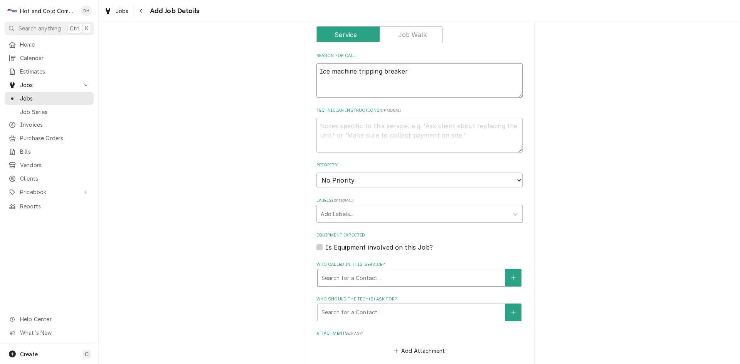
type textarea "Ice machine tripping breaker"
click at [373, 276] on div "Who called in this service?" at bounding box center [411, 278] width 180 height 14
click at [511, 274] on button "Who called in this service?" at bounding box center [513, 278] width 16 height 18
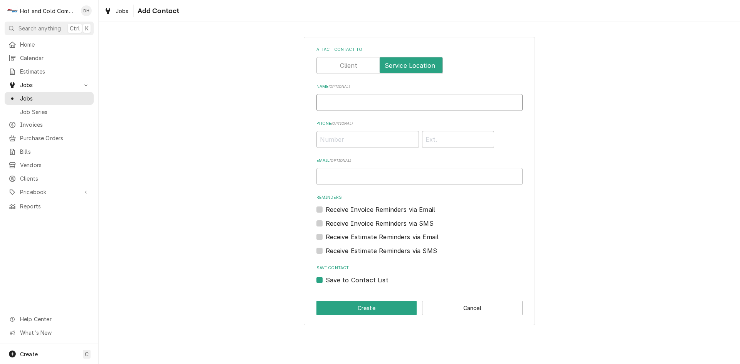
click at [353, 104] on input "Name ( optional )" at bounding box center [419, 102] width 206 height 17
type input "John"
type input "(404) 425-4795"
click at [349, 173] on input "Email ( optional )" at bounding box center [419, 176] width 206 height 17
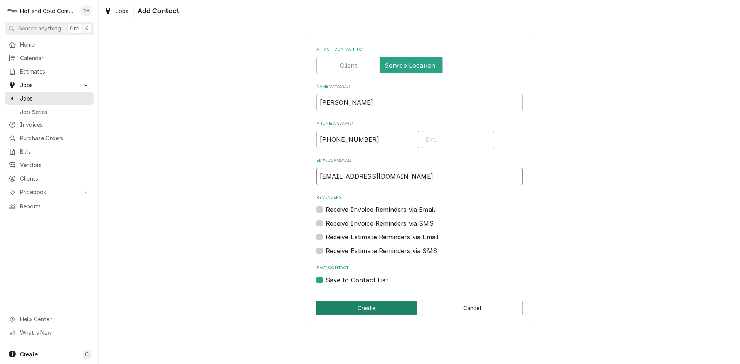
type input "Jlew1970@gmail.com"
drag, startPoint x: 377, startPoint y: 305, endPoint x: 451, endPoint y: 188, distance: 137.8
click at [380, 304] on button "Create" at bounding box center [366, 308] width 101 height 14
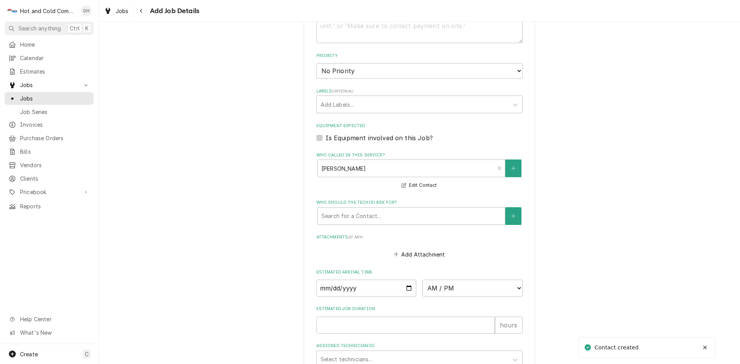
scroll to position [385, 0]
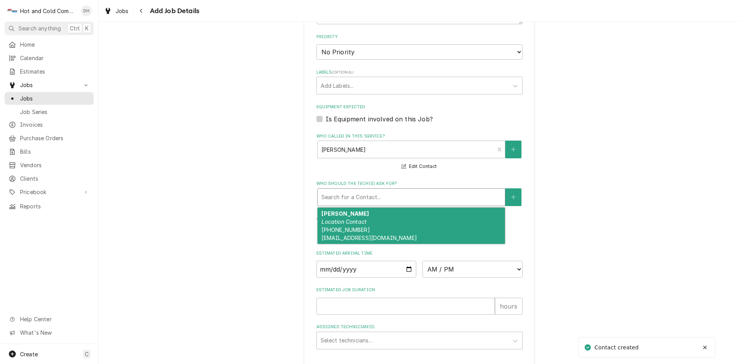
click at [358, 195] on div "Who should the tech(s) ask for?" at bounding box center [411, 197] width 180 height 14
click at [348, 212] on div "John Location Contact (404) 425-4795 Jlew1970@gmail.com" at bounding box center [411, 226] width 187 height 36
type textarea "x"
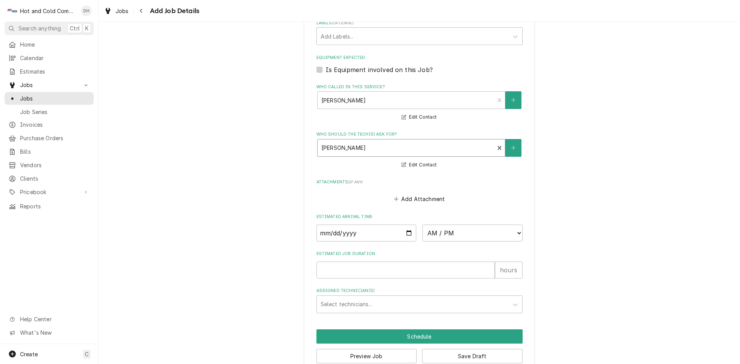
scroll to position [451, 0]
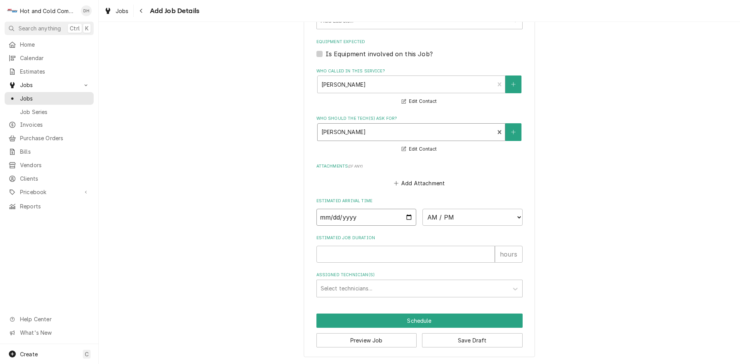
click at [407, 218] on input "Date" at bounding box center [366, 217] width 100 height 17
type input "2025-09-30"
type textarea "x"
click at [513, 217] on select "AM / PM 6:00 AM 6:15 AM 6:30 AM 6:45 AM 7:00 AM 7:15 AM 7:30 AM 7:45 AM 8:00 AM…" at bounding box center [472, 217] width 100 height 17
select select "09:00:00"
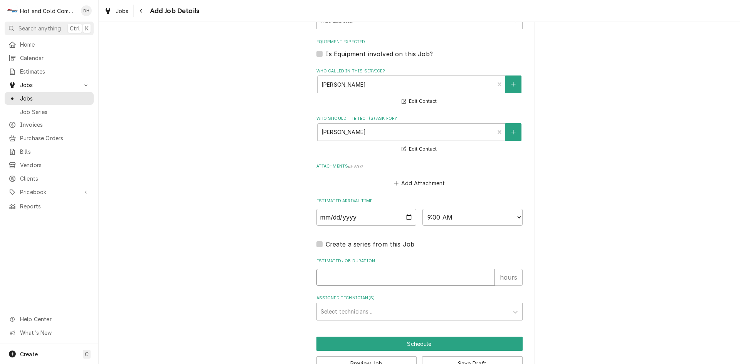
click at [355, 276] on input "Estimated Job Duration" at bounding box center [405, 277] width 178 height 17
type textarea "x"
type input "1"
type textarea "x"
type input "1"
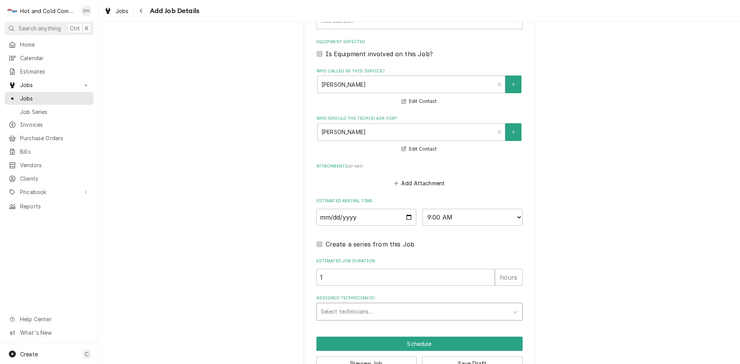
click at [390, 308] on div "Assigned Technician(s)" at bounding box center [413, 312] width 184 height 14
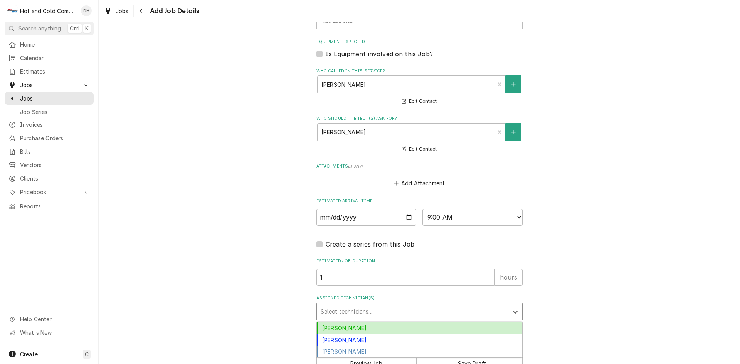
drag, startPoint x: 351, startPoint y: 328, endPoint x: 375, endPoint y: 320, distance: 25.4
click at [352, 328] on div "[PERSON_NAME]" at bounding box center [419, 328] width 205 height 12
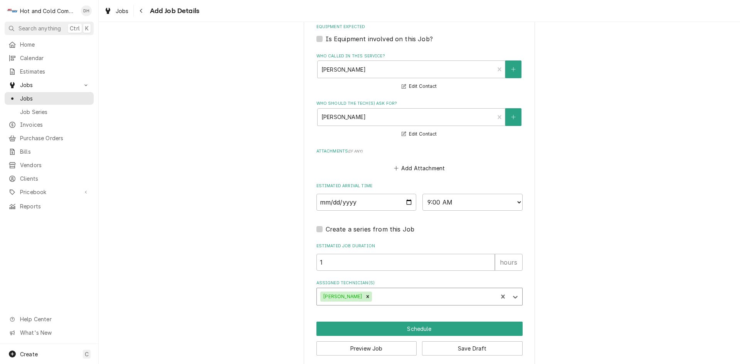
scroll to position [474, 0]
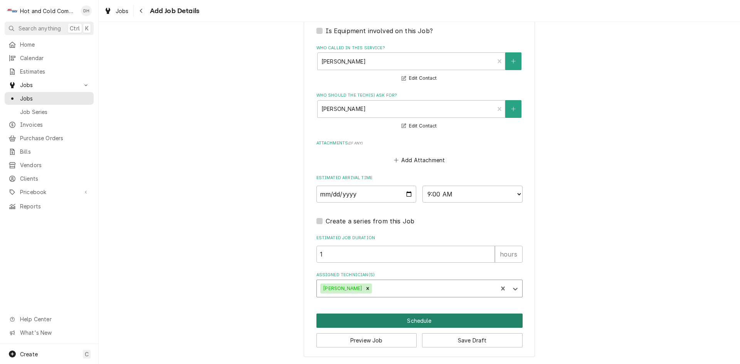
click at [412, 320] on button "Schedule" at bounding box center [419, 321] width 206 height 14
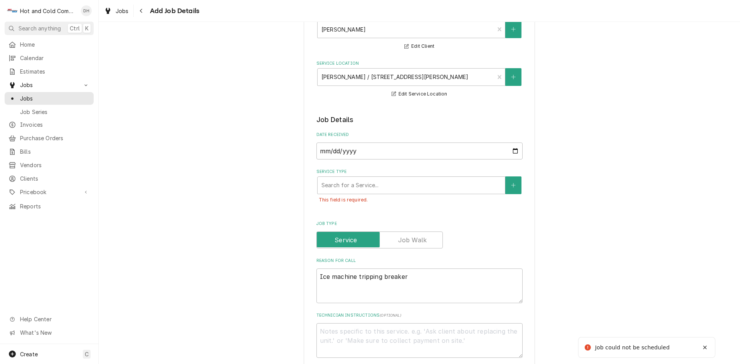
scroll to position [0, 0]
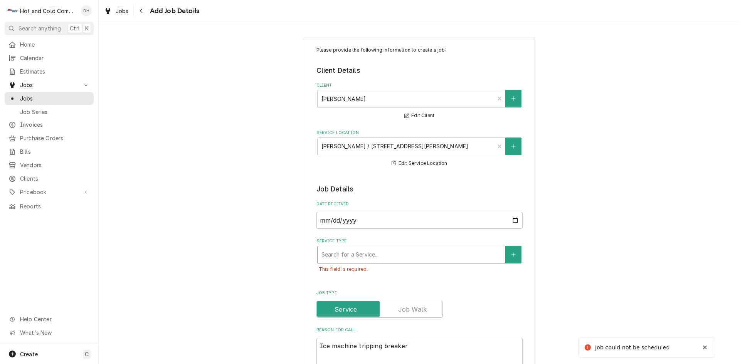
click at [370, 254] on div "Service Type" at bounding box center [411, 255] width 180 height 14
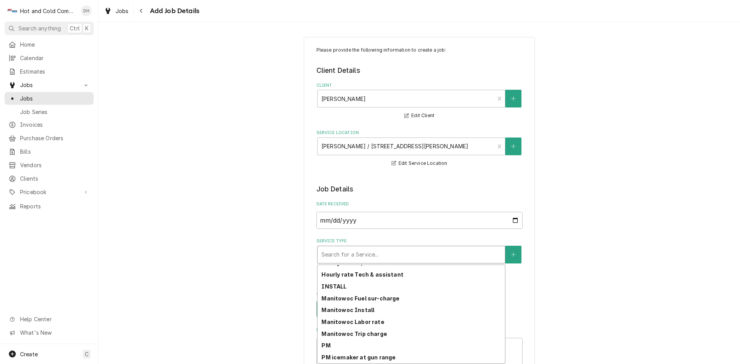
scroll to position [217, 0]
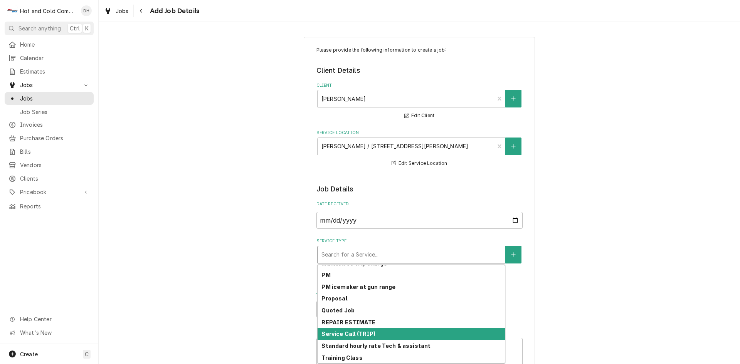
click at [384, 334] on div "Service Call (TRIP)" at bounding box center [411, 334] width 187 height 12
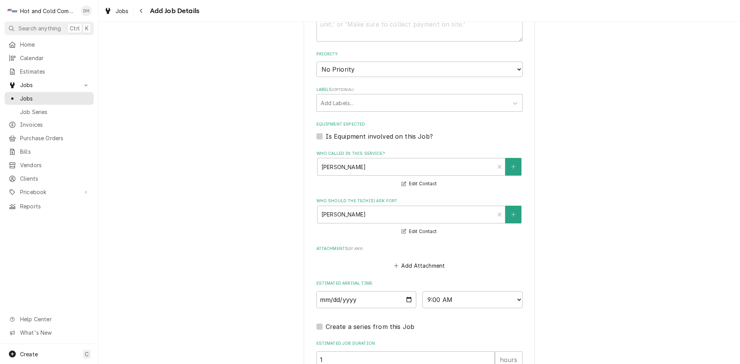
scroll to position [504, 0]
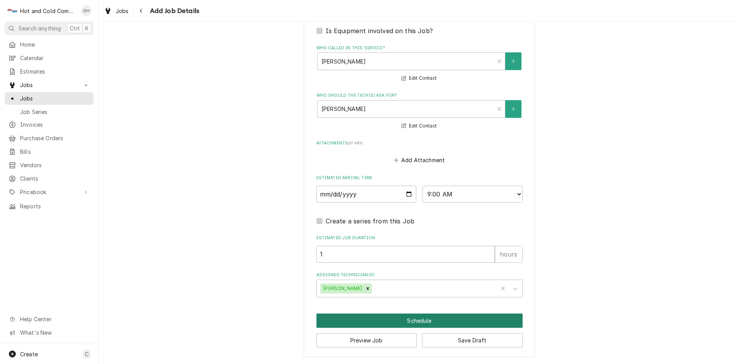
click at [402, 319] on button "Schedule" at bounding box center [419, 321] width 206 height 14
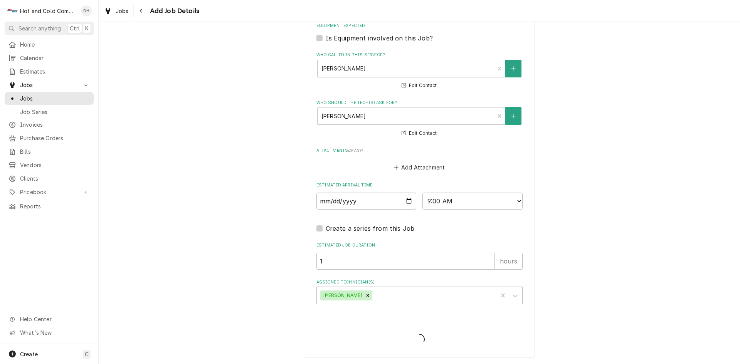
scroll to position [479, 0]
type textarea "x"
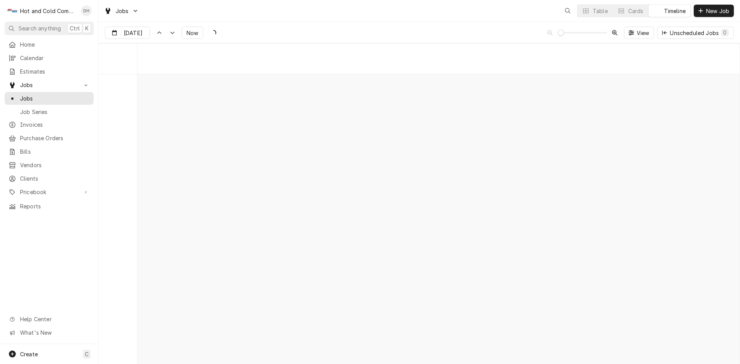
scroll to position [6031, 0]
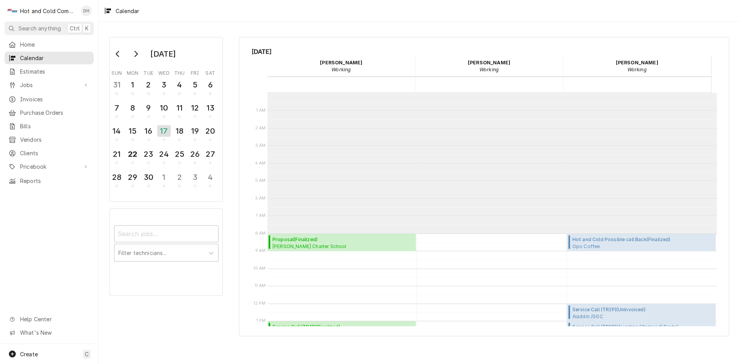
scroll to position [141, 0]
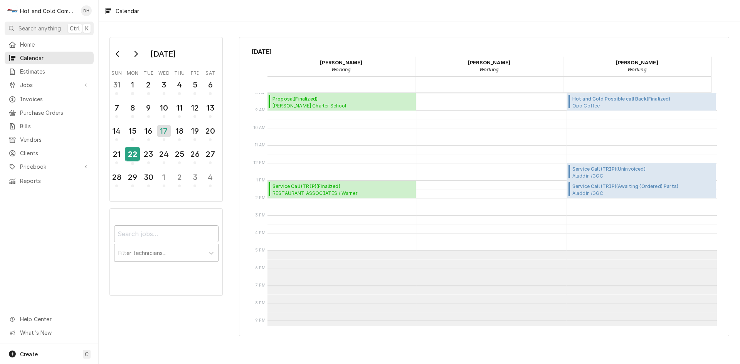
click at [137, 150] on div "22" at bounding box center [132, 154] width 13 height 13
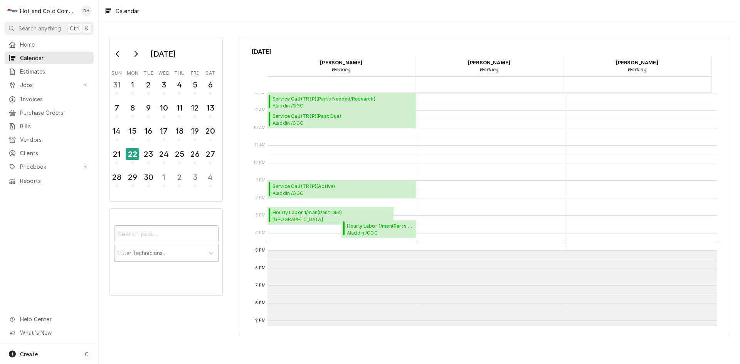
drag, startPoint x: 35, startPoint y: 350, endPoint x: 44, endPoint y: 325, distance: 26.6
click at [35, 350] on div "Create" at bounding box center [23, 354] width 30 height 9
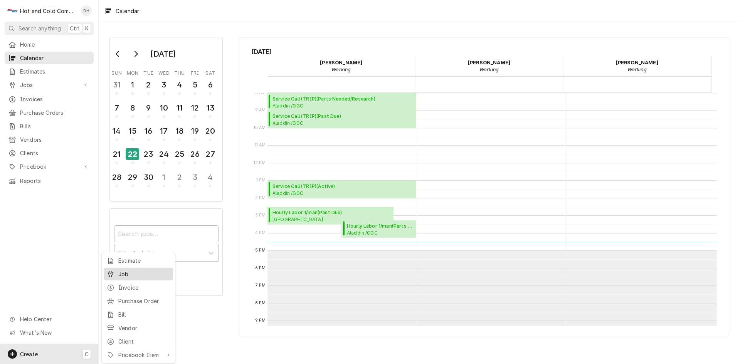
click at [128, 271] on div "Job" at bounding box center [144, 274] width 52 height 8
